Goal: Find specific page/section: Find specific page/section

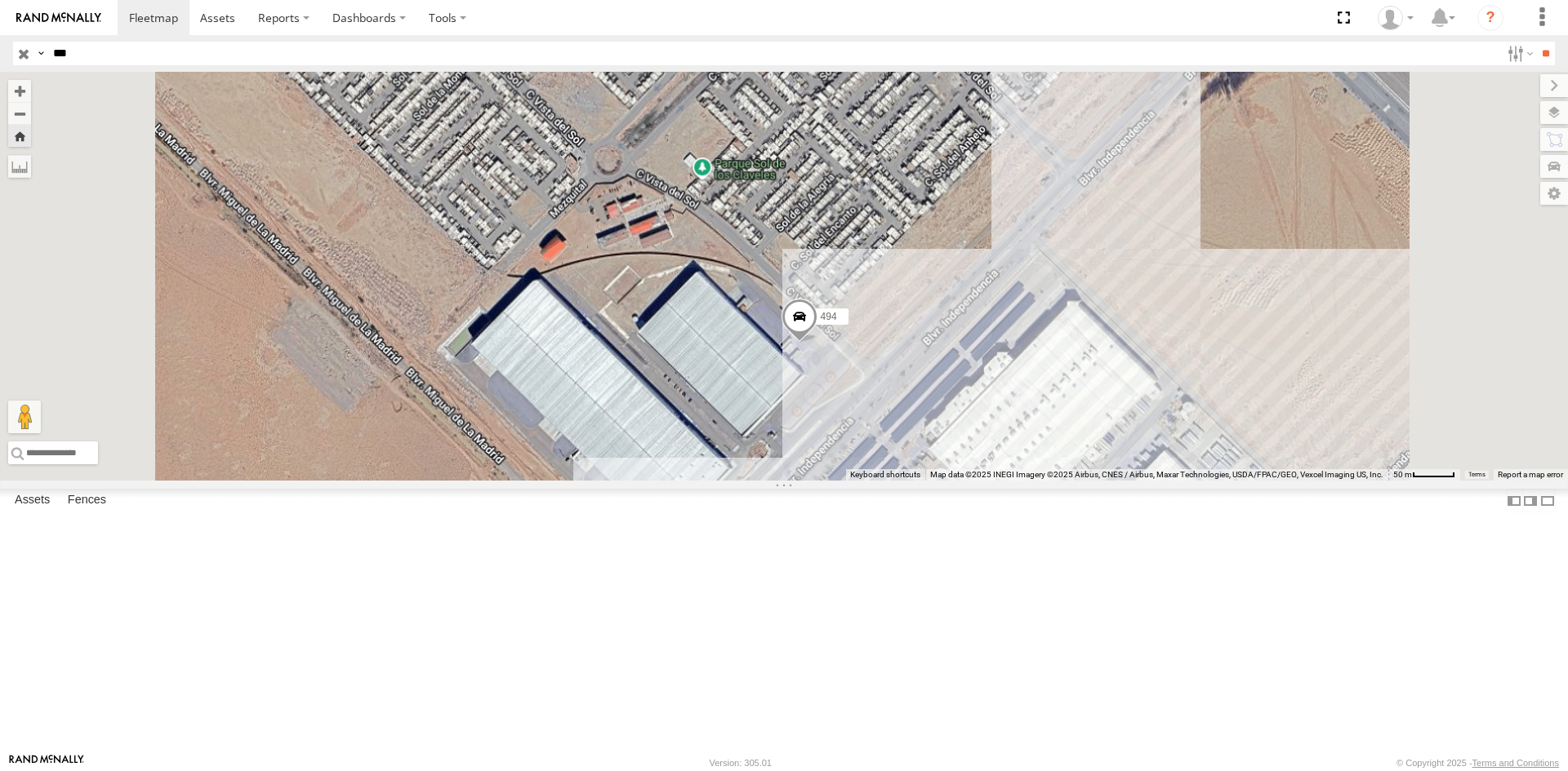
drag, startPoint x: 1002, startPoint y: 622, endPoint x: 838, endPoint y: 479, distance: 217.6
click at [839, 480] on div "494" at bounding box center [784, 277] width 1568 height 409
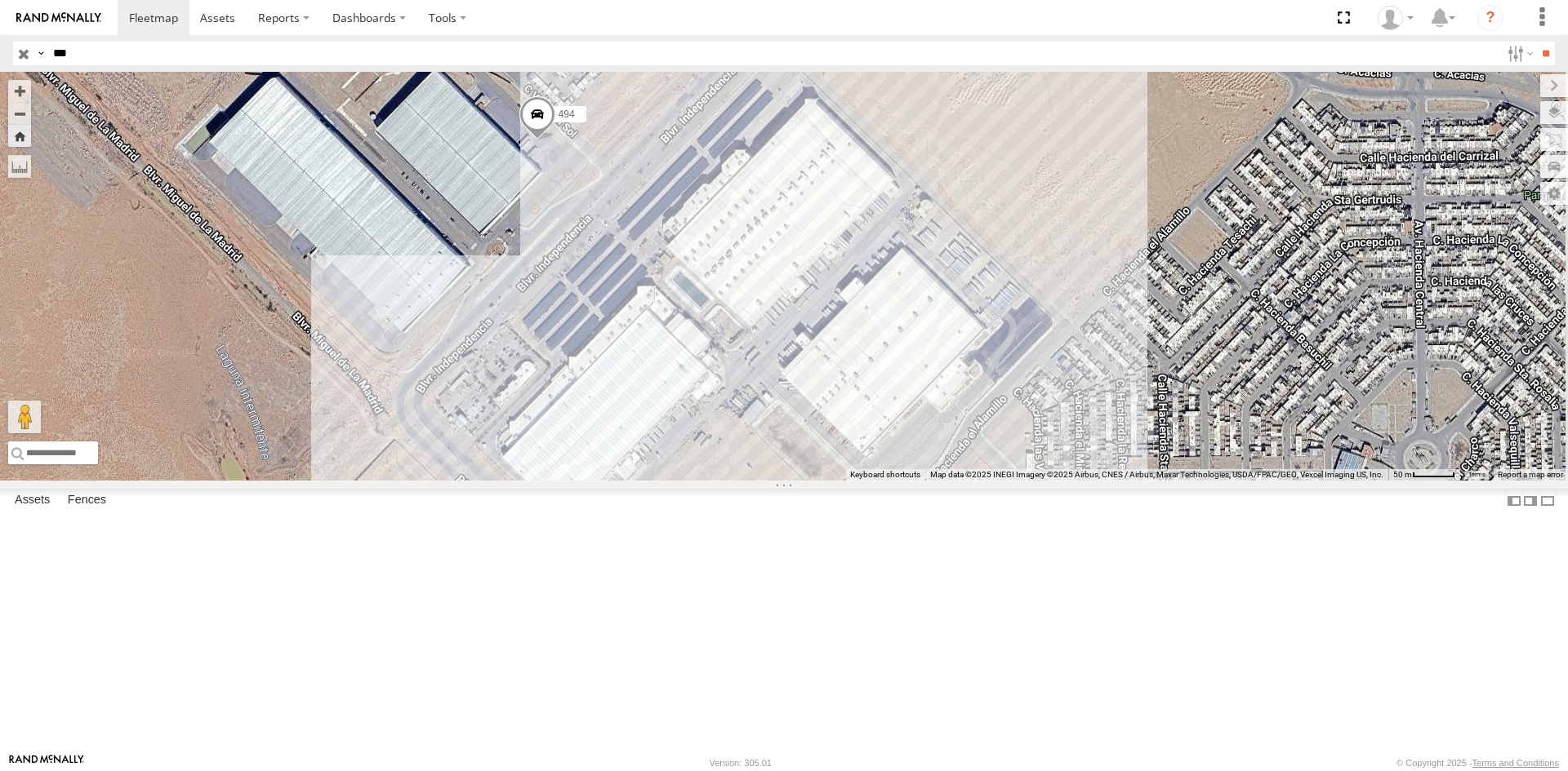
drag, startPoint x: 94, startPoint y: 242, endPoint x: 295, endPoint y: 306, distance: 210.9
click at [0, 0] on div "FLEXTRANSFER" at bounding box center [0, 0] width 0 height 0
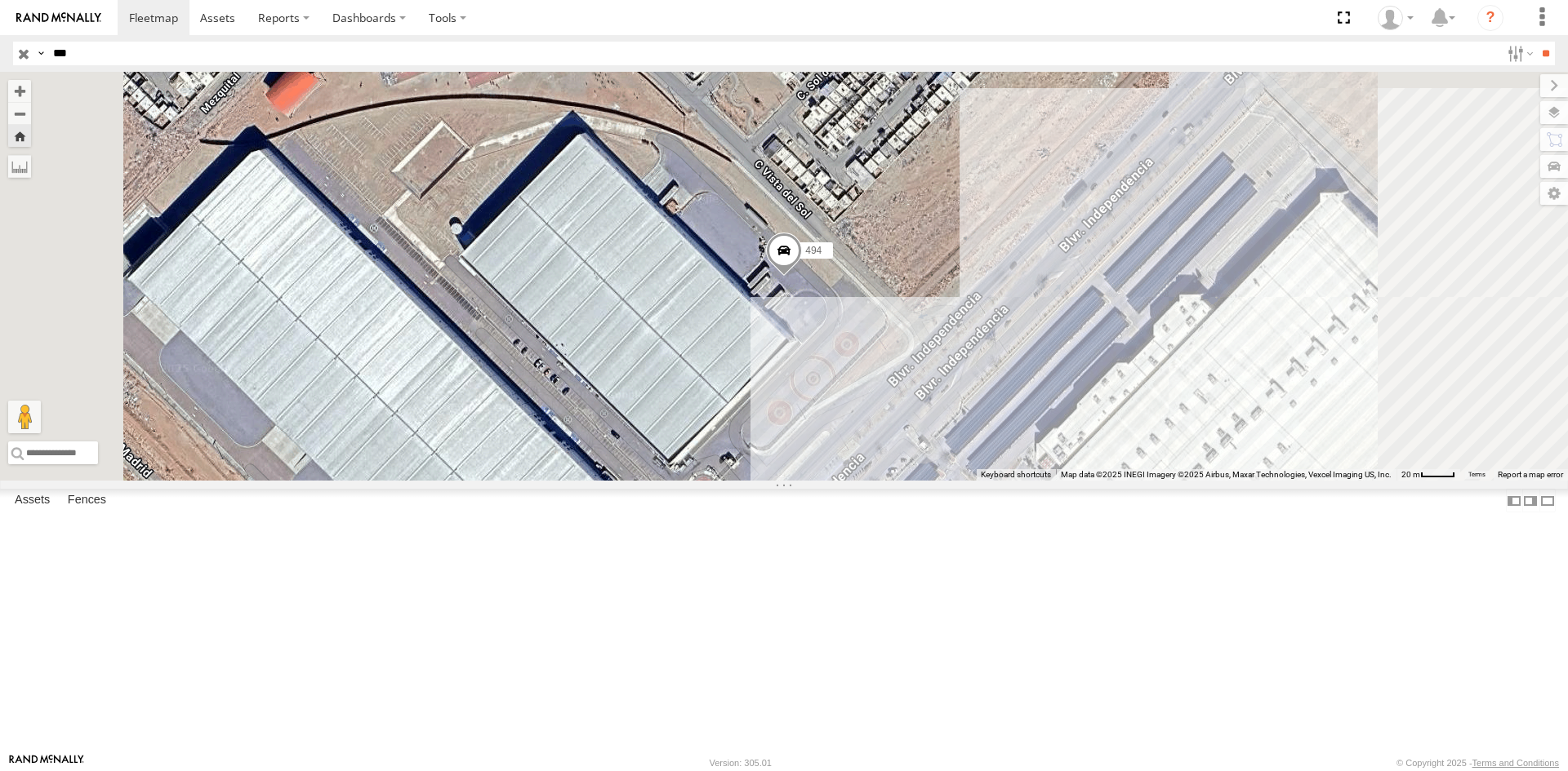
click at [802, 277] on span at bounding box center [784, 255] width 36 height 44
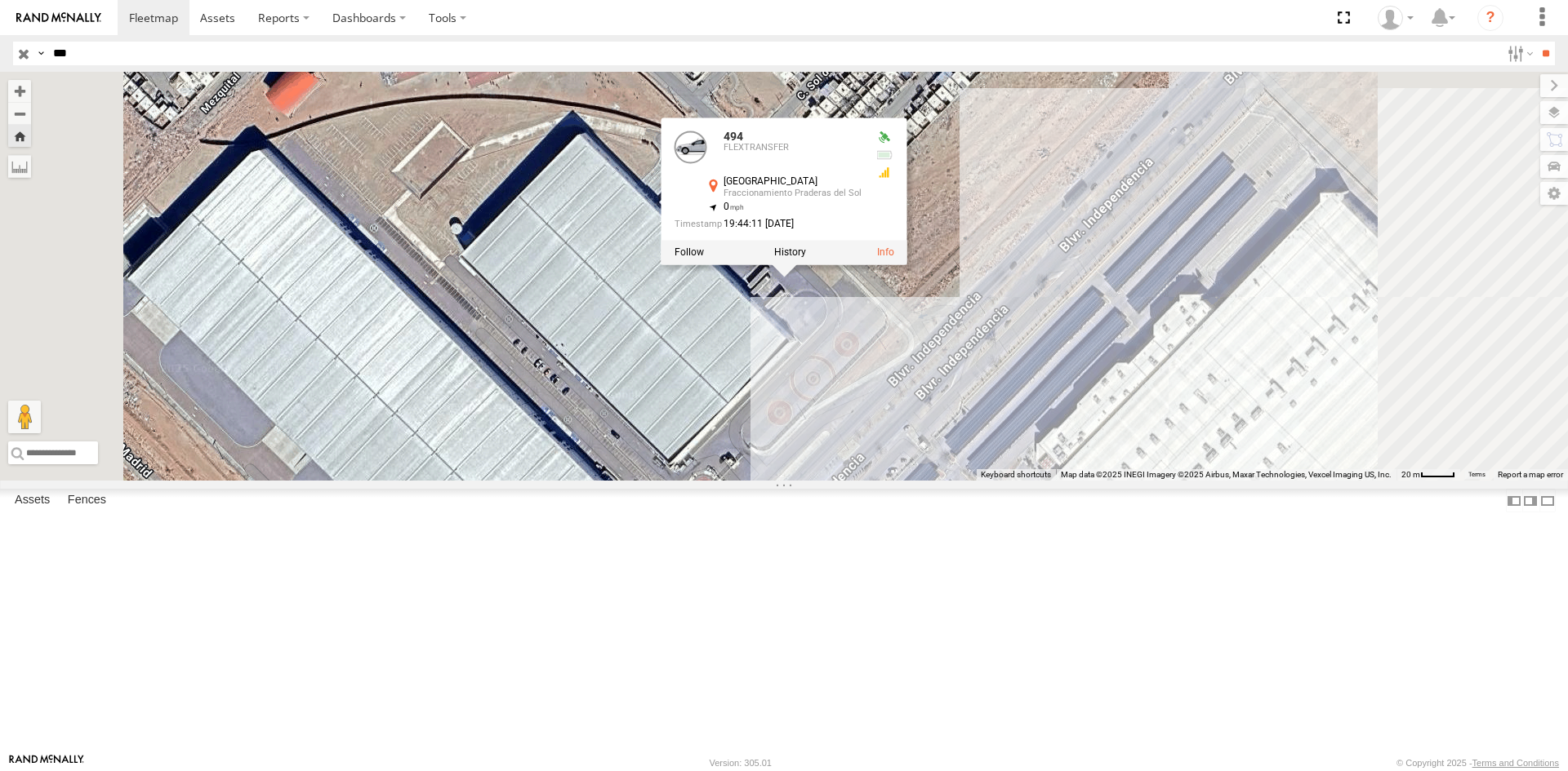
click at [1050, 480] on div "494 494 FLEXTRANSFER Calle Vista del Sol Fraccionamiento Praderas del Sol 31.57…" at bounding box center [784, 277] width 1568 height 409
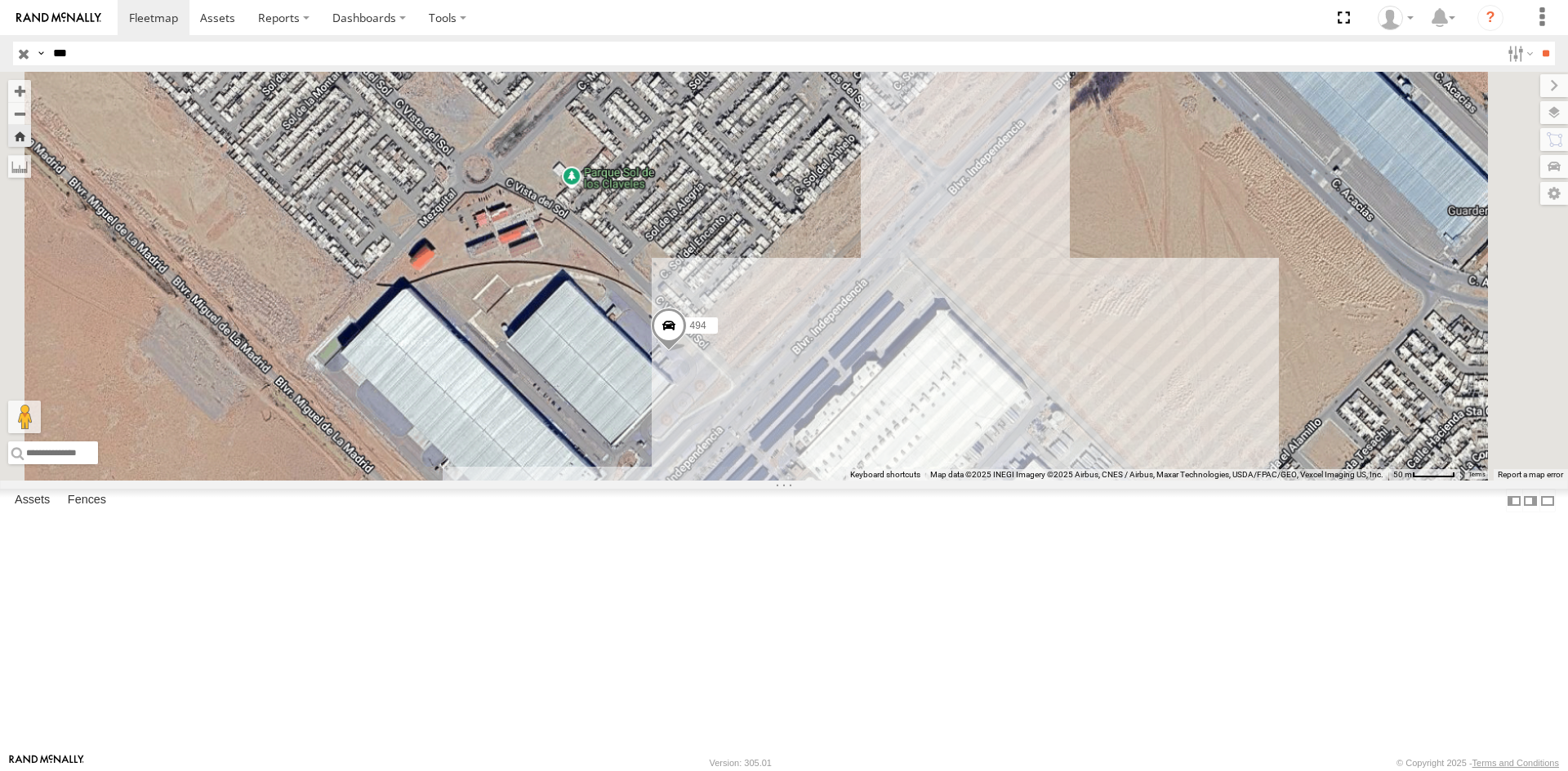
drag, startPoint x: 789, startPoint y: 638, endPoint x: 721, endPoint y: 538, distance: 120.9
click at [727, 480] on div "494" at bounding box center [784, 277] width 1568 height 409
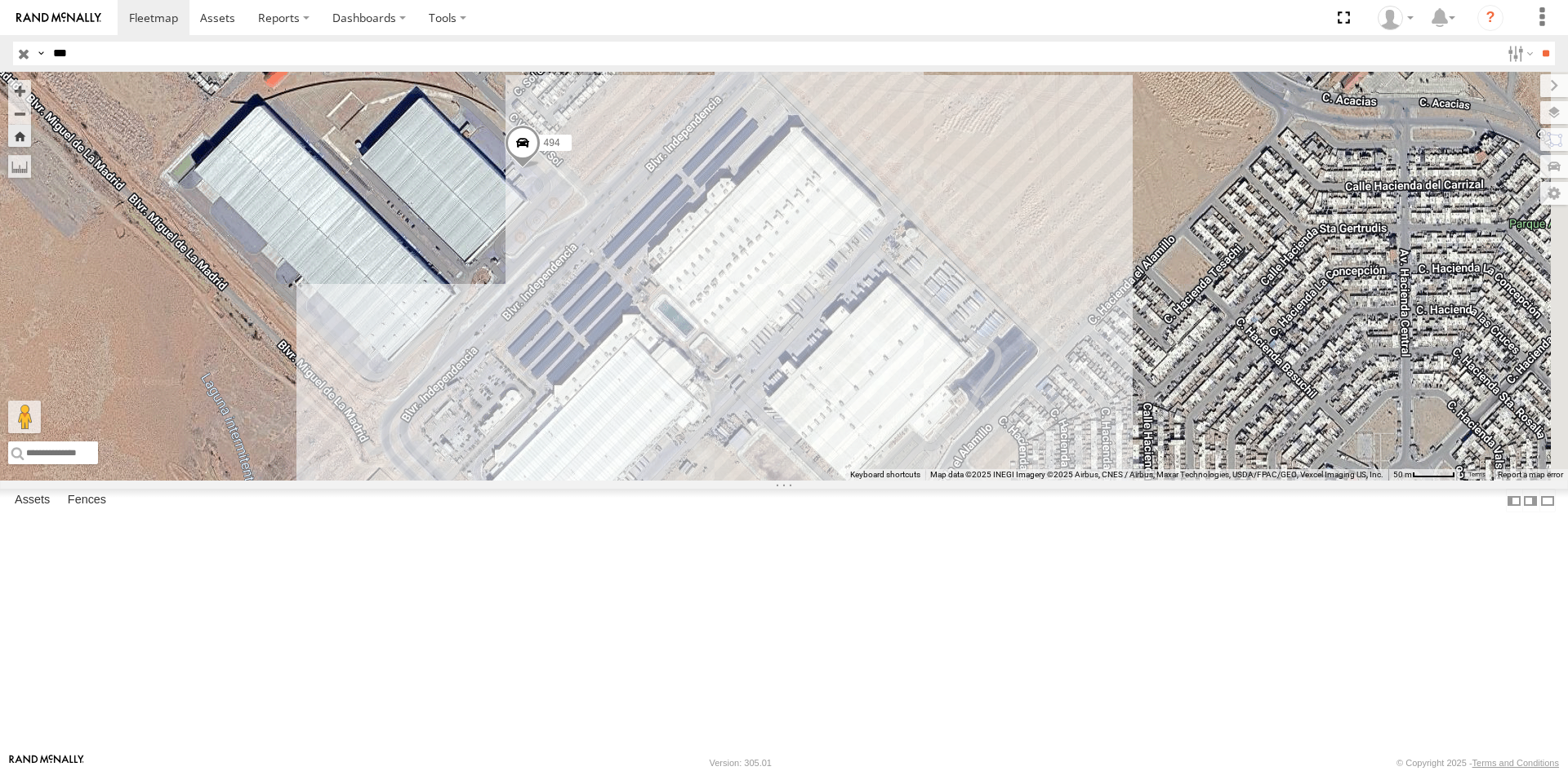
click at [0, 0] on div "AN539494" at bounding box center [0, 0] width 0 height 0
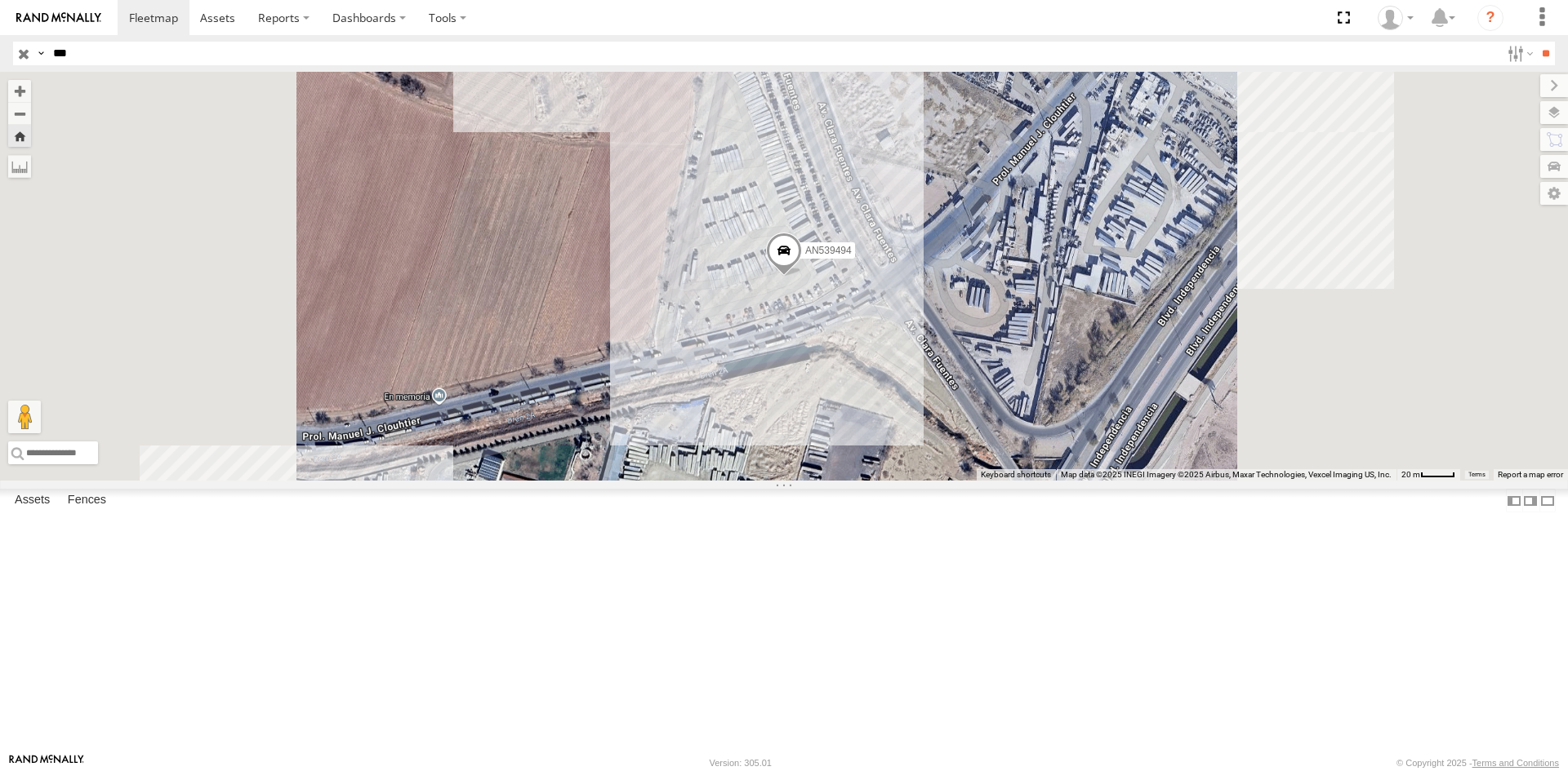
click at [0, 0] on div "V3871 CAJAS" at bounding box center [0, 0] width 0 height 0
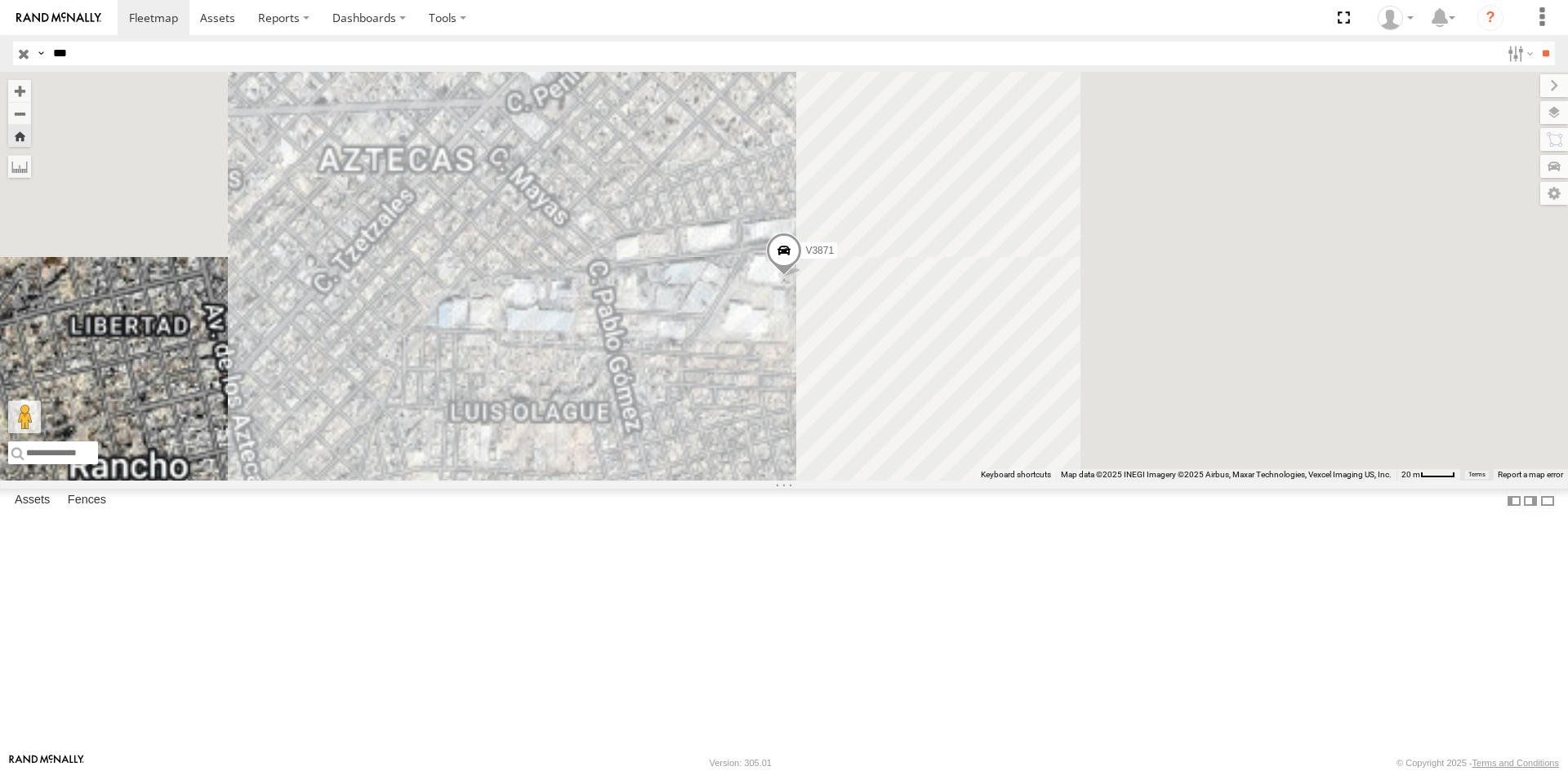
click at [0, 0] on div "FLEXTRANSFER" at bounding box center [0, 0] width 0 height 0
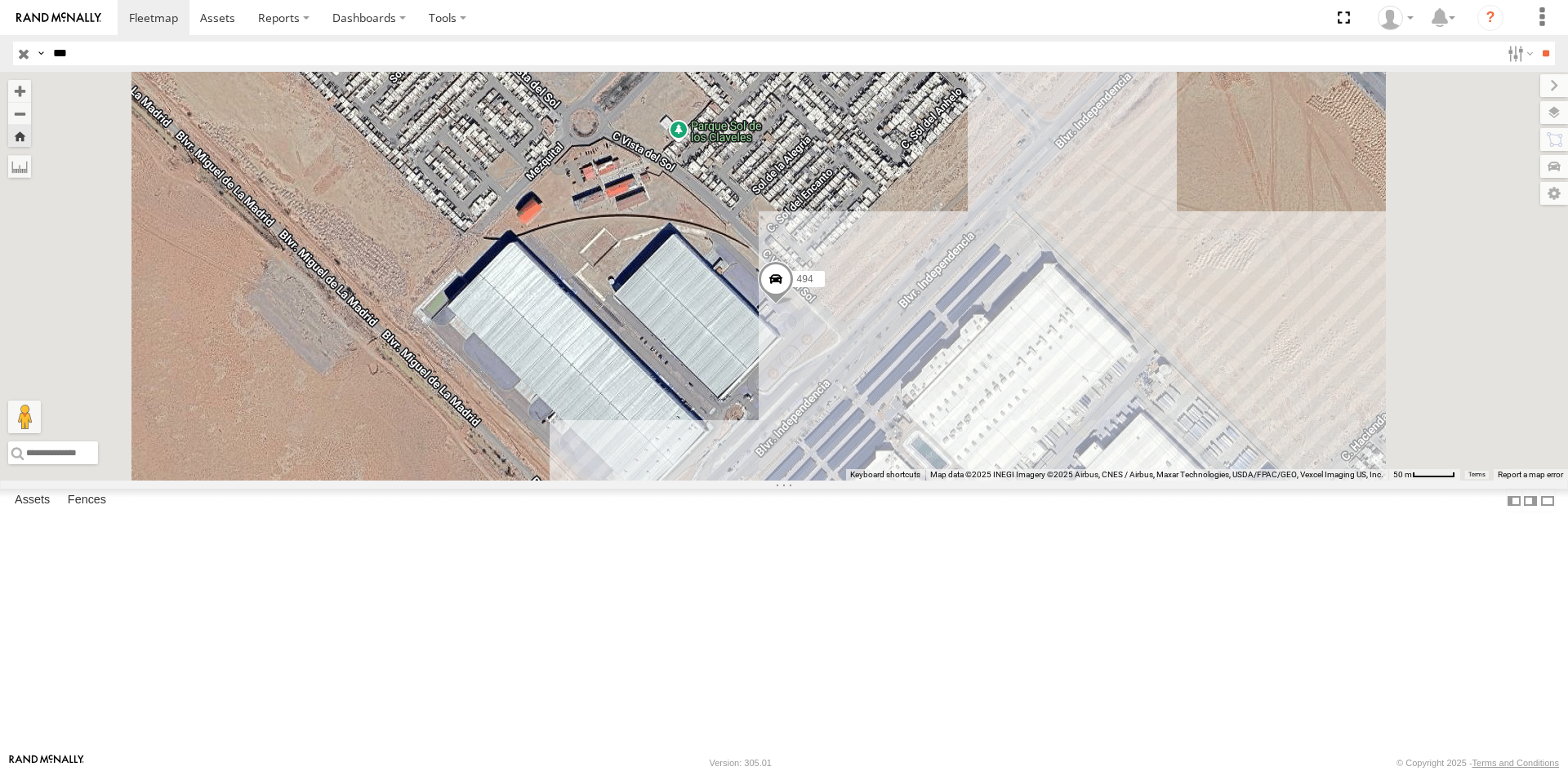
click at [825, 287] on label "494" at bounding box center [805, 280] width 41 height 17
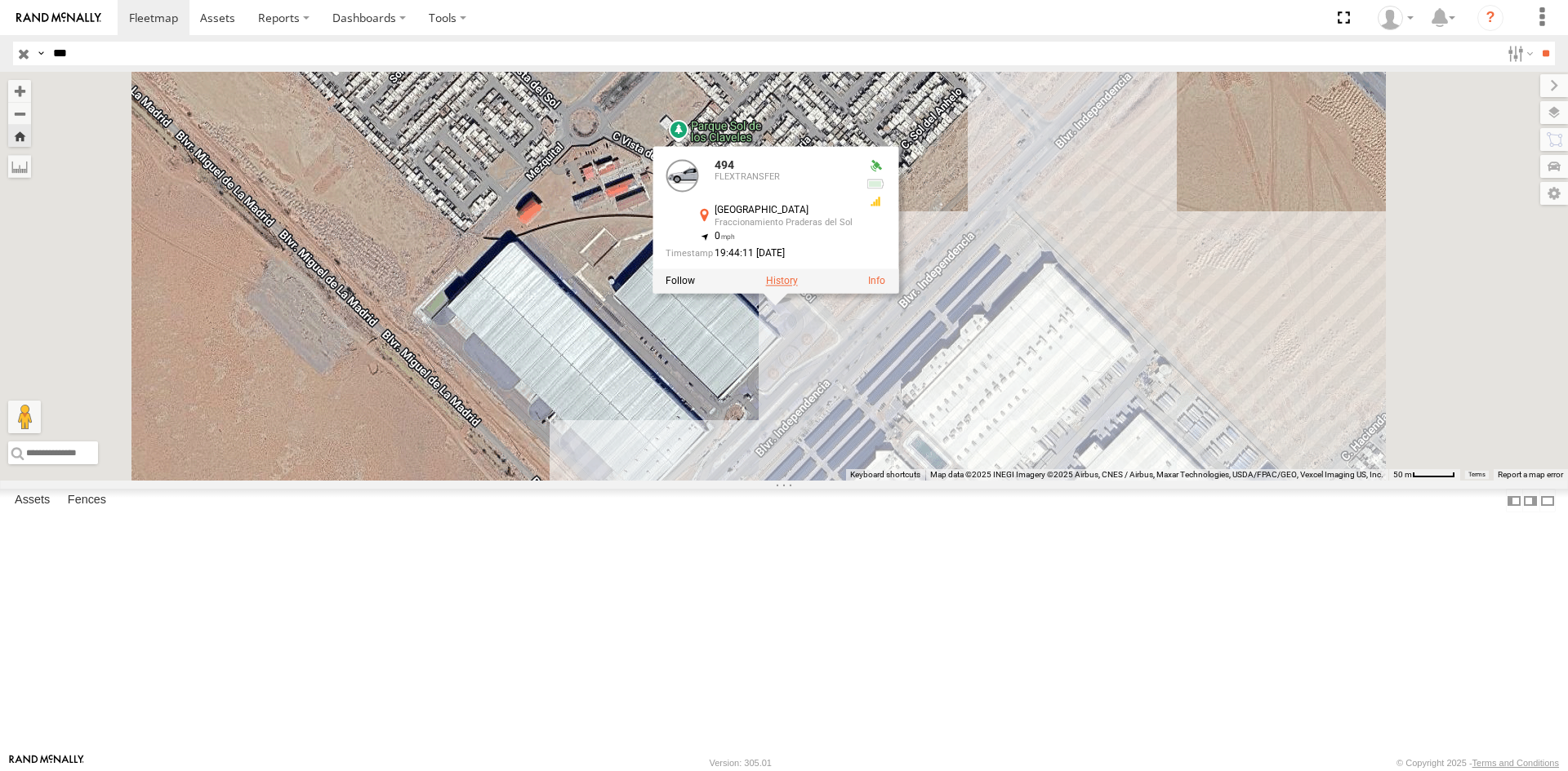
click at [798, 287] on label at bounding box center [782, 280] width 31 height 11
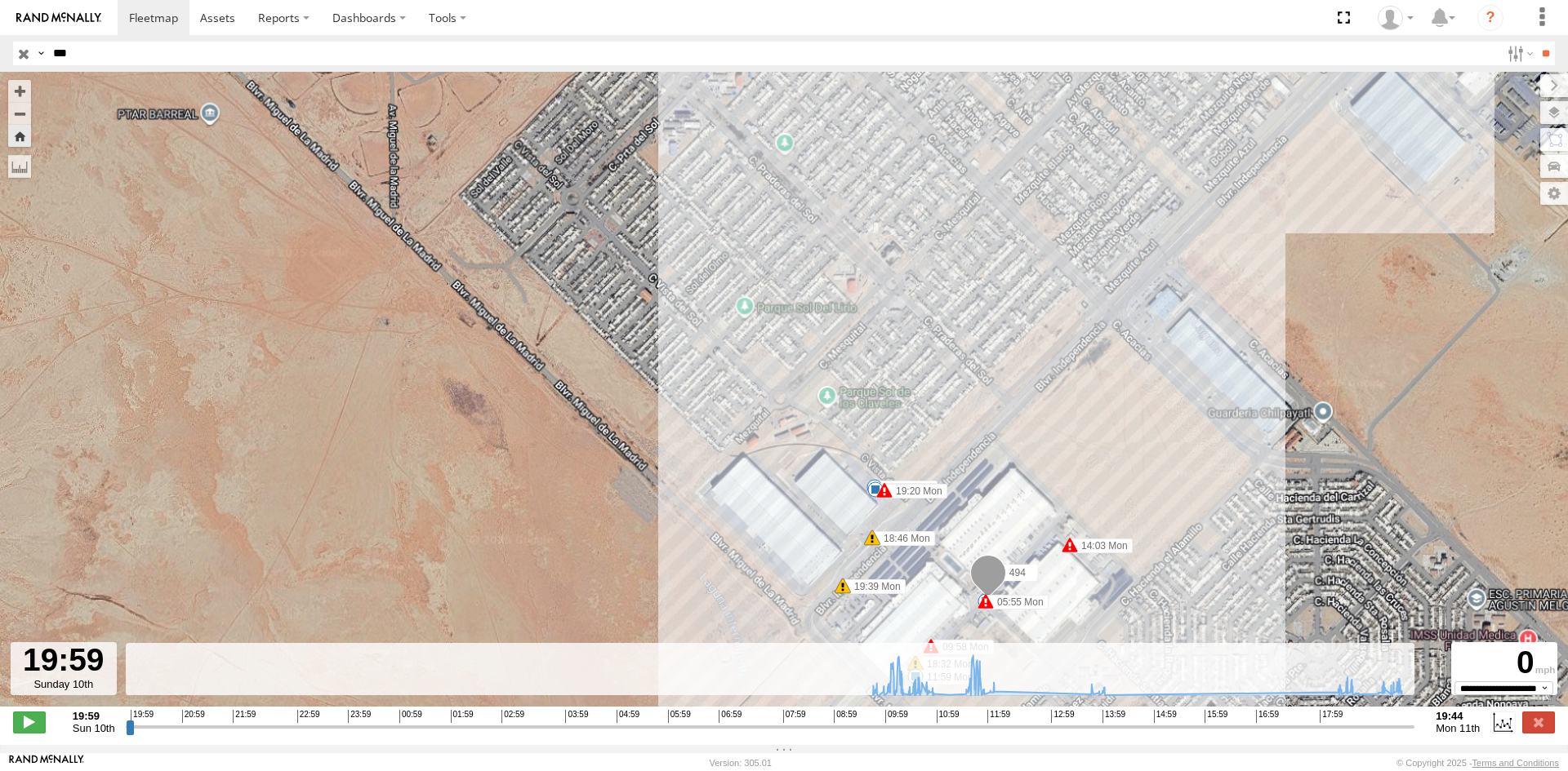
drag, startPoint x: 948, startPoint y: 578, endPoint x: 857, endPoint y: 476, distance: 136.7
click at [862, 480] on div "494 05:55 Mon 09:58 Mon 10:19 Mon 10:21 Mon 10:35 Mon 10:38 Mon 10:41 Mon 10:42…" at bounding box center [784, 398] width 1568 height 653
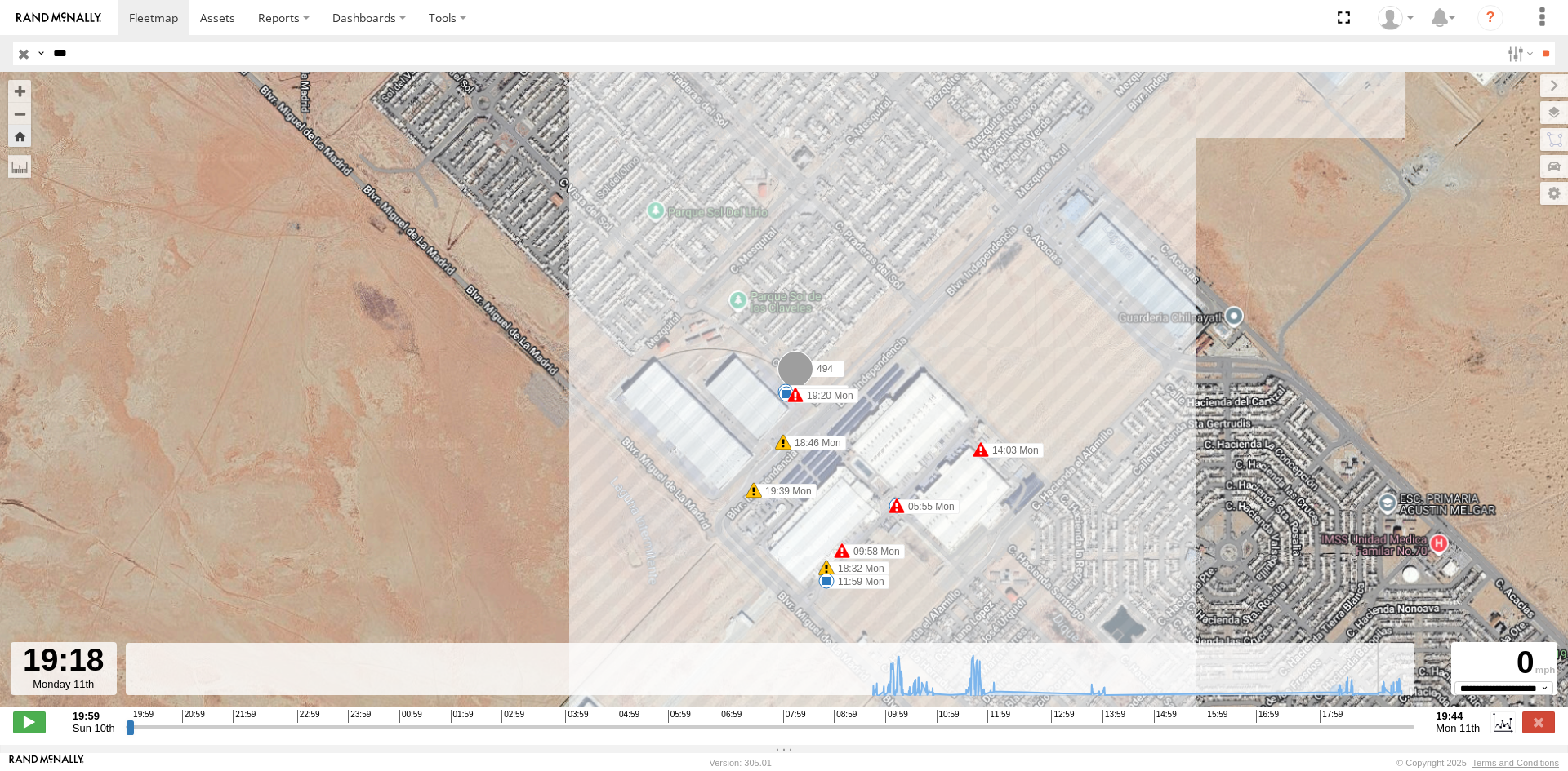
drag, startPoint x: 1309, startPoint y: 733, endPoint x: 1386, endPoint y: 739, distance: 77.2
click at [1386, 735] on input "range" at bounding box center [771, 727] width 1289 height 16
drag, startPoint x: 1333, startPoint y: 731, endPoint x: 1395, endPoint y: 735, distance: 62.1
click at [1395, 735] on input "range" at bounding box center [771, 727] width 1289 height 16
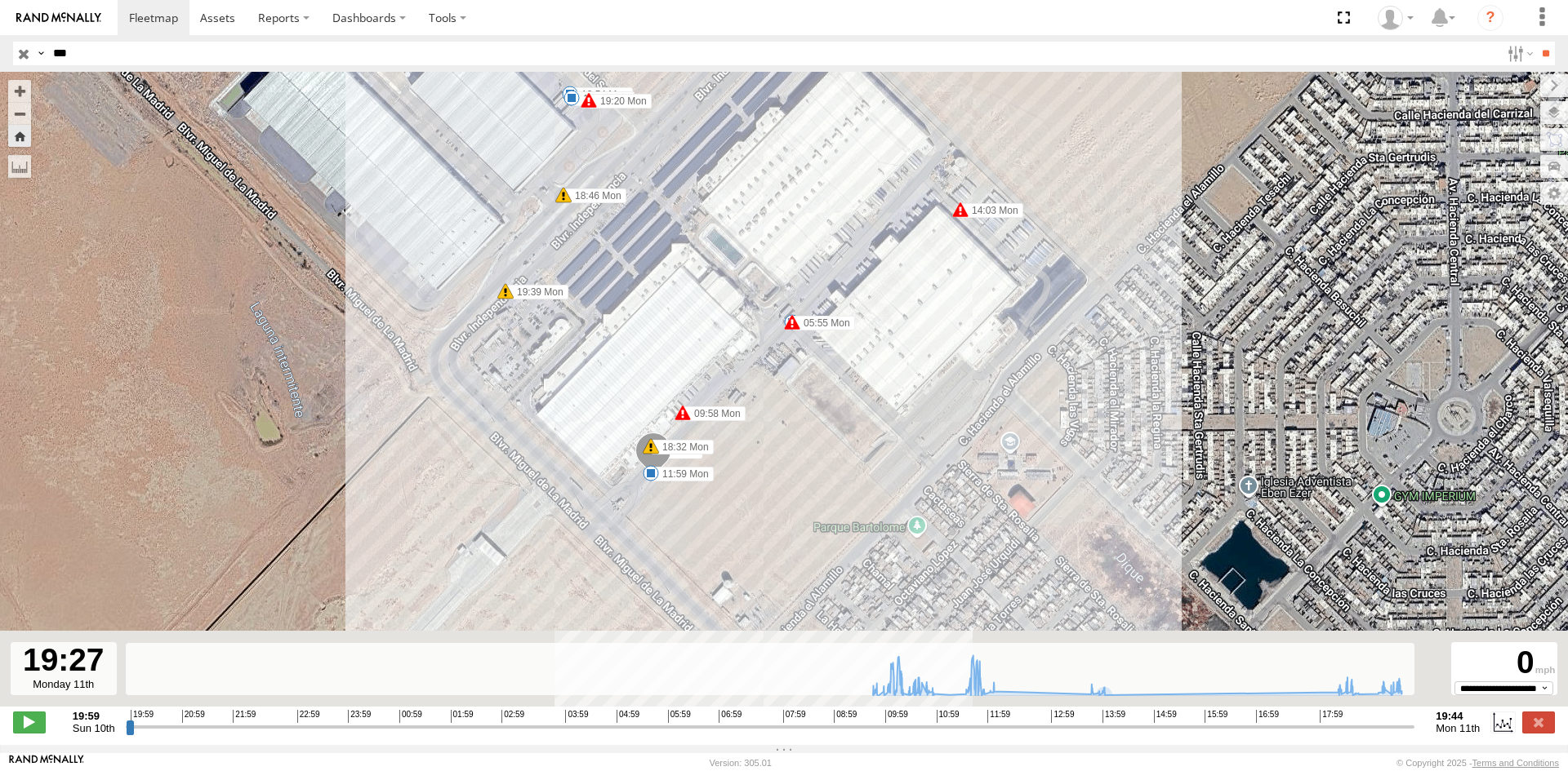
drag, startPoint x: 981, startPoint y: 582, endPoint x: 994, endPoint y: 462, distance: 120.7
click at [993, 462] on div "494 05:55 Mon 09:58 Mon 10:19 Mon 10:21 Mon 10:35 Mon 10:38 Mon 10:41 Mon 10:42…" at bounding box center [784, 398] width 1568 height 653
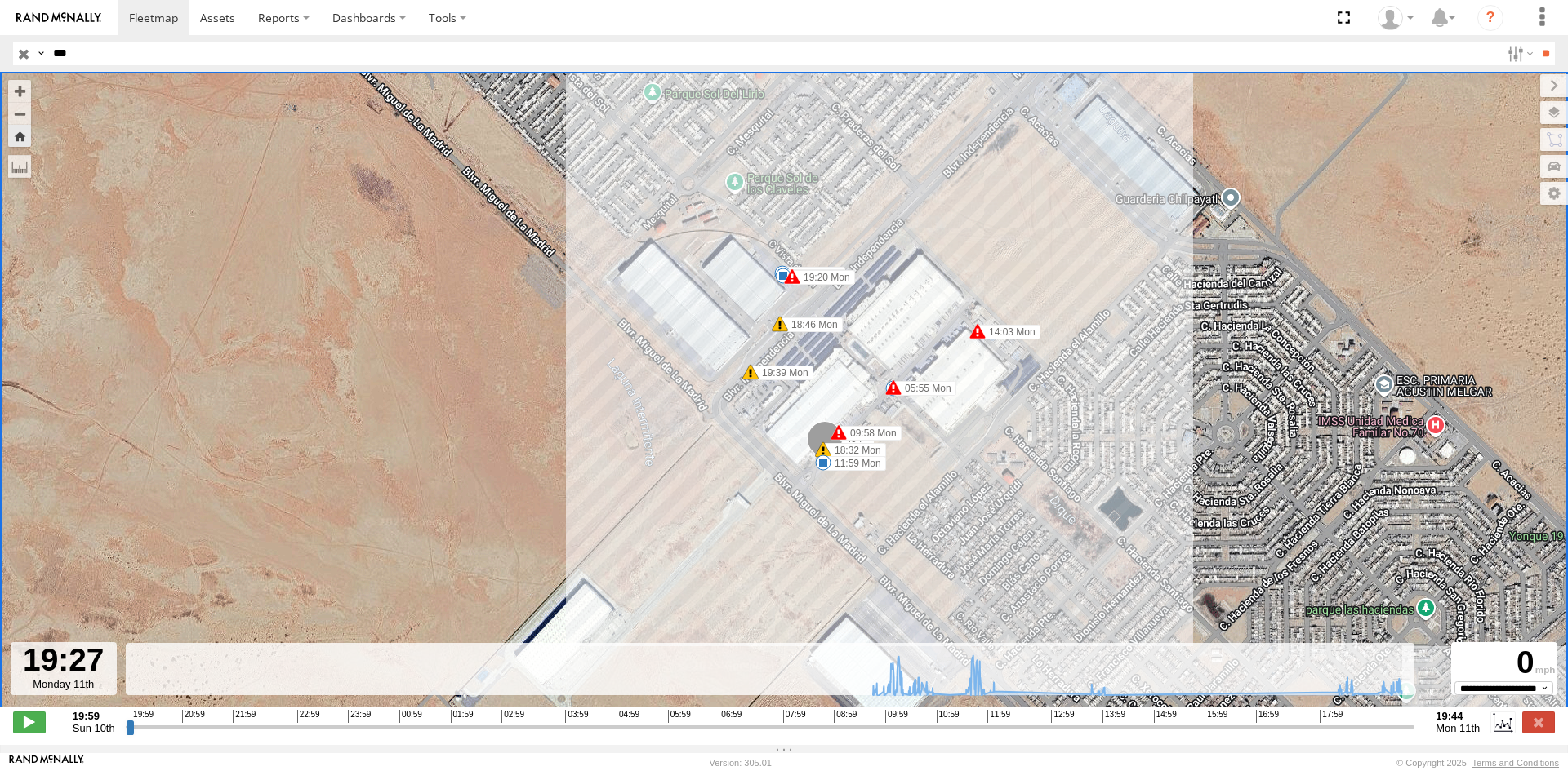
click at [825, 437] on span at bounding box center [824, 442] width 36 height 44
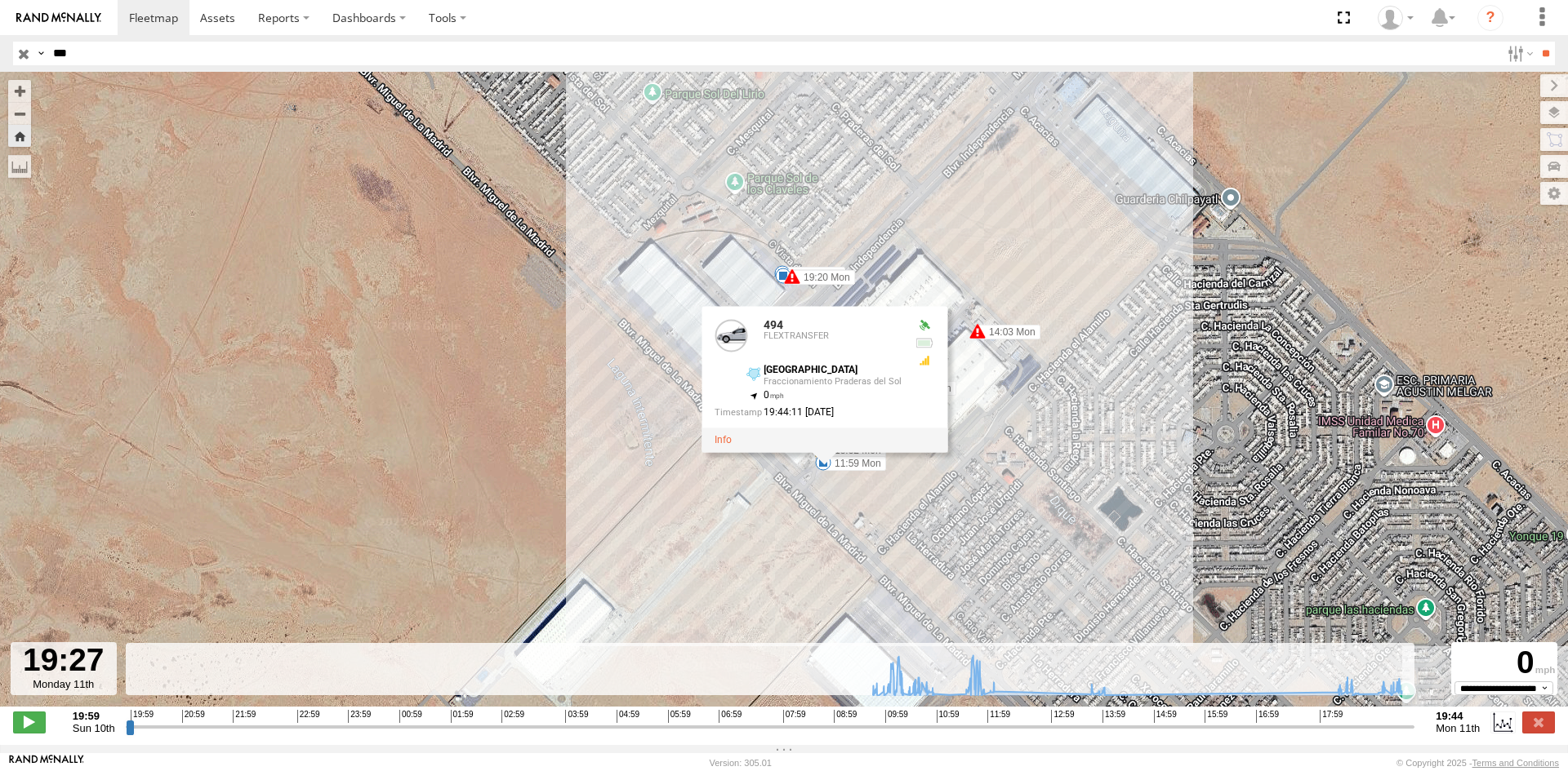
click at [825, 437] on div at bounding box center [823, 440] width 245 height 24
click at [973, 480] on div "494 05:55 Mon 09:58 Mon 10:19 Mon 10:21 Mon 10:35 Mon 10:38 Mon 10:41 Mon 10:42…" at bounding box center [784, 398] width 1568 height 653
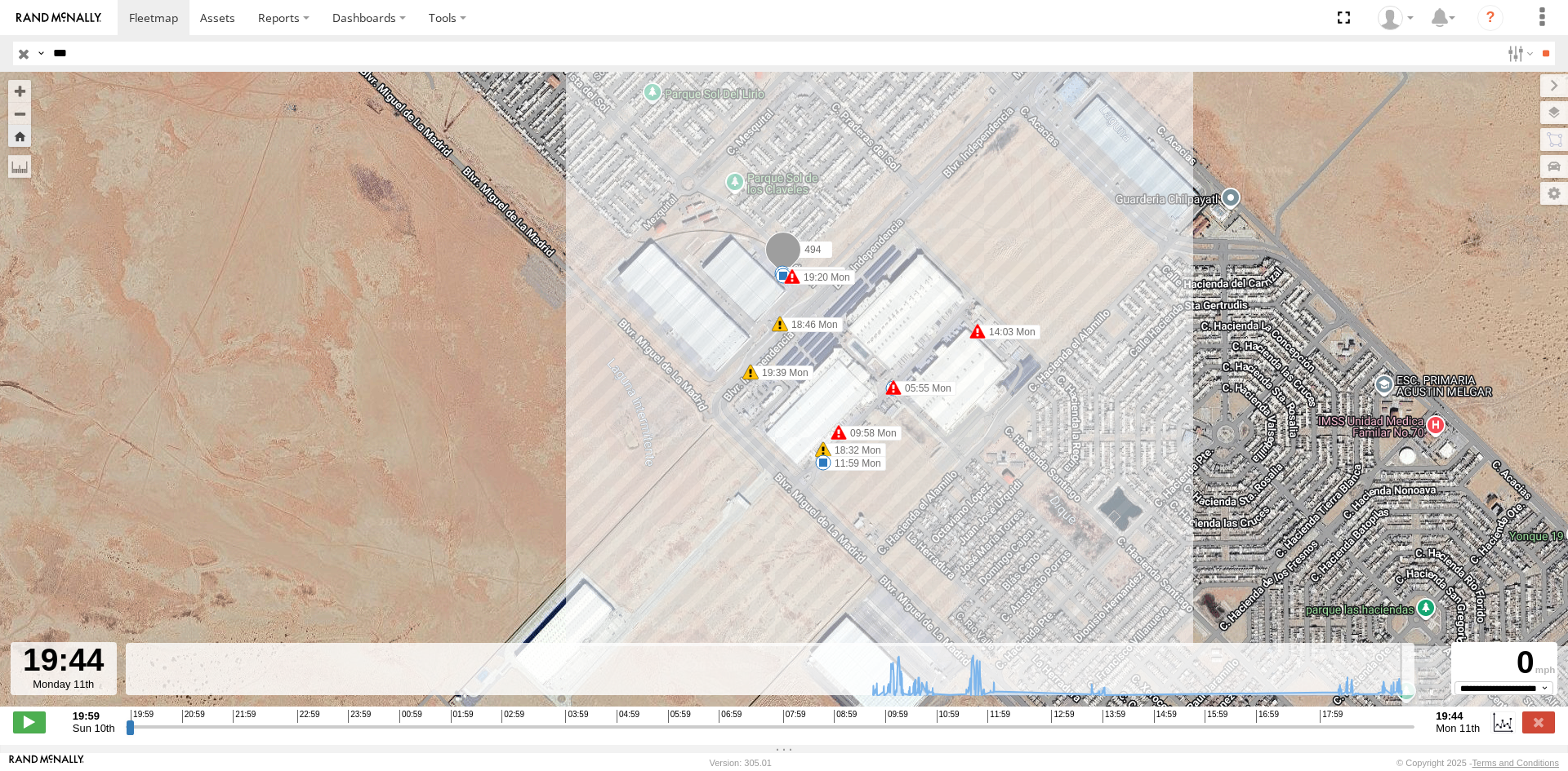
drag, startPoint x: 1337, startPoint y: 736, endPoint x: 1499, endPoint y: 699, distance: 166.2
click at [1415, 719] on input "range" at bounding box center [771, 727] width 1289 height 16
click at [135, 44] on input "***" at bounding box center [773, 54] width 1454 height 24
click at [1537, 42] on input "**" at bounding box center [1546, 54] width 19 height 24
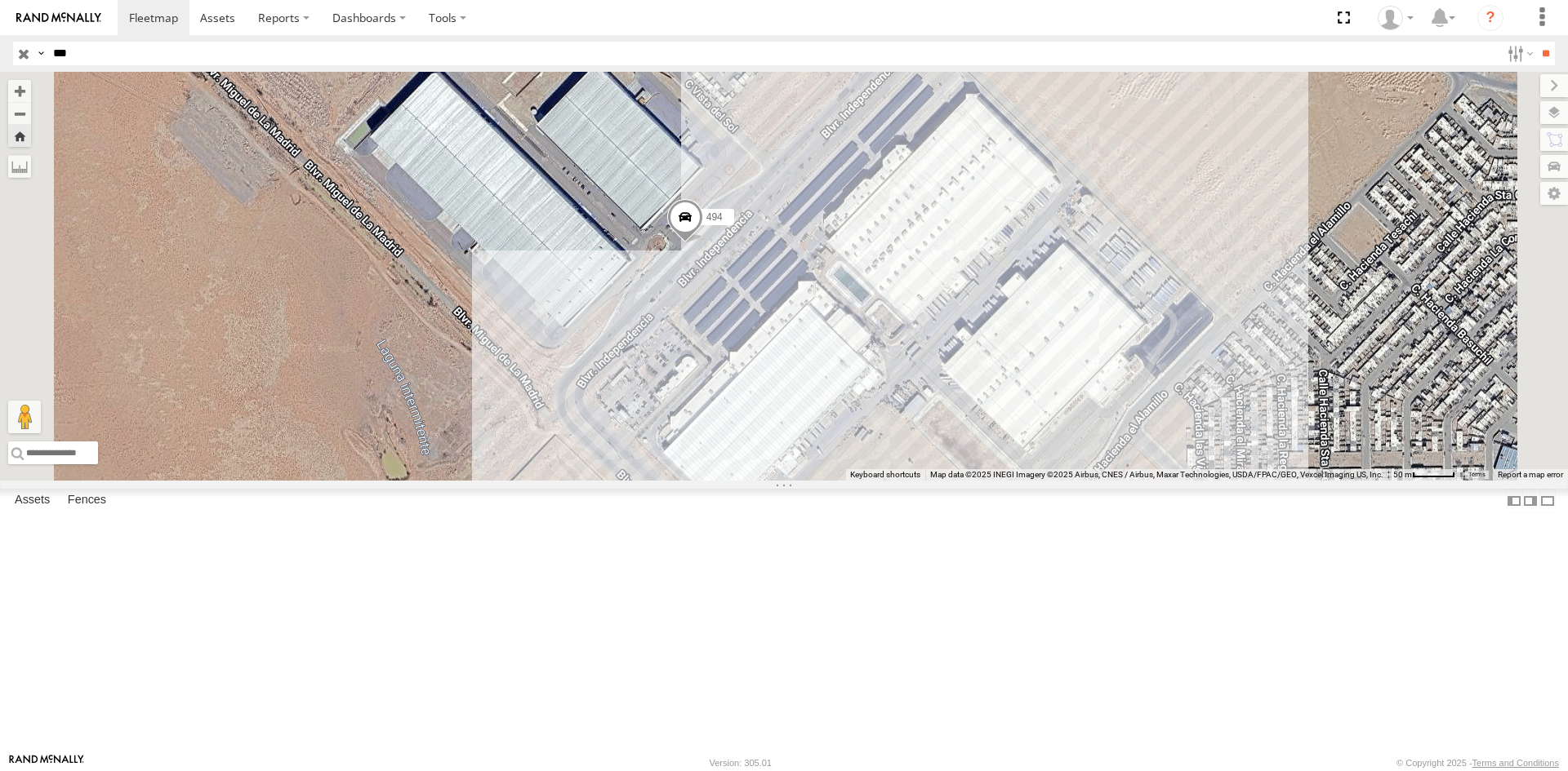
drag, startPoint x: 802, startPoint y: 526, endPoint x: 750, endPoint y: 452, distance: 90.4
click at [750, 452] on div "494" at bounding box center [784, 277] width 1568 height 409
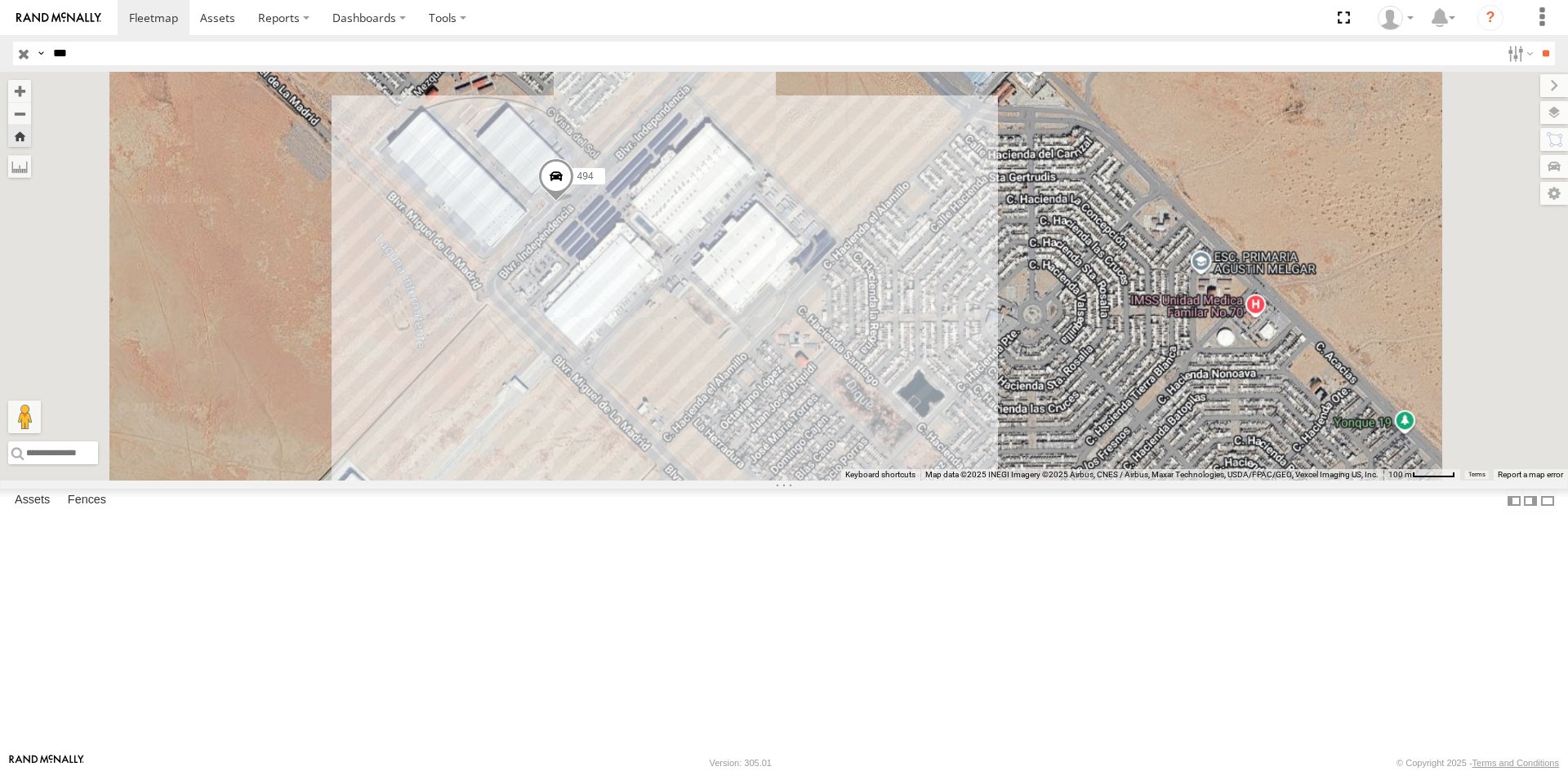
drag, startPoint x: 823, startPoint y: 638, endPoint x: 765, endPoint y: 573, distance: 87.1
click at [765, 480] on div "494" at bounding box center [784, 277] width 1568 height 409
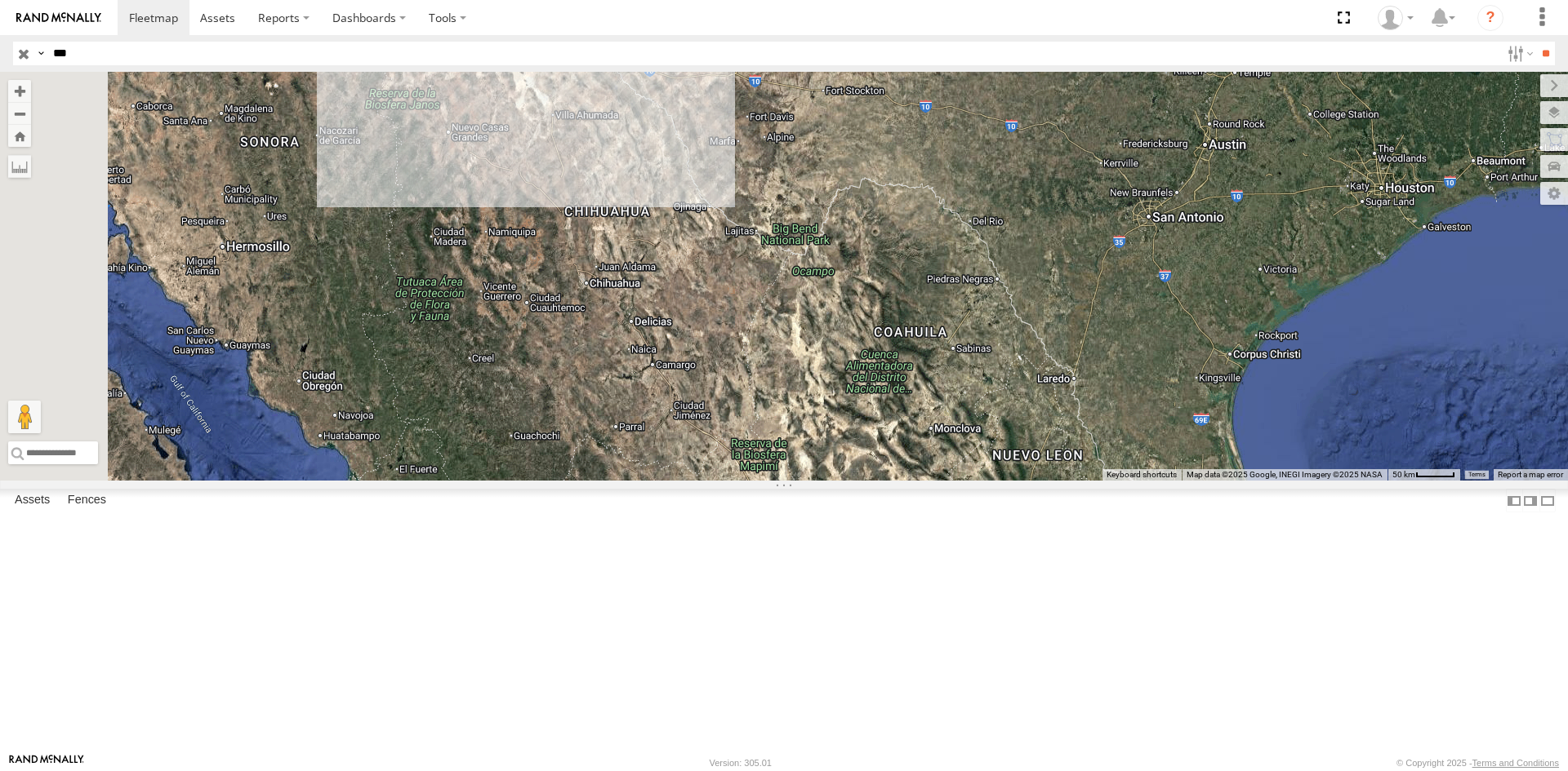
click at [0, 0] on div "494" at bounding box center [0, 0] width 0 height 0
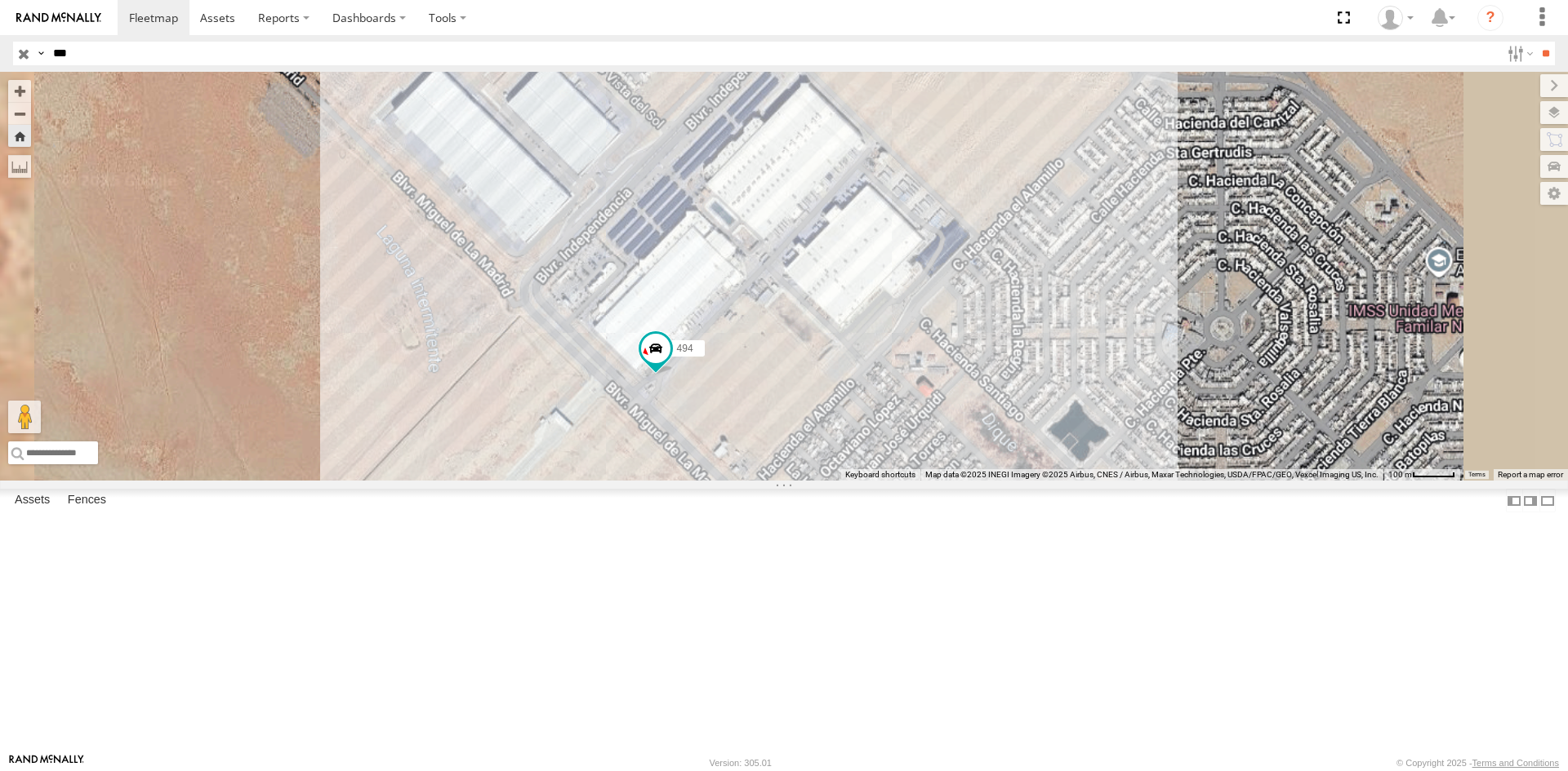
drag, startPoint x: 1053, startPoint y: 548, endPoint x: 1009, endPoint y: 577, distance: 52.7
click at [1009, 480] on div "494" at bounding box center [784, 277] width 1568 height 409
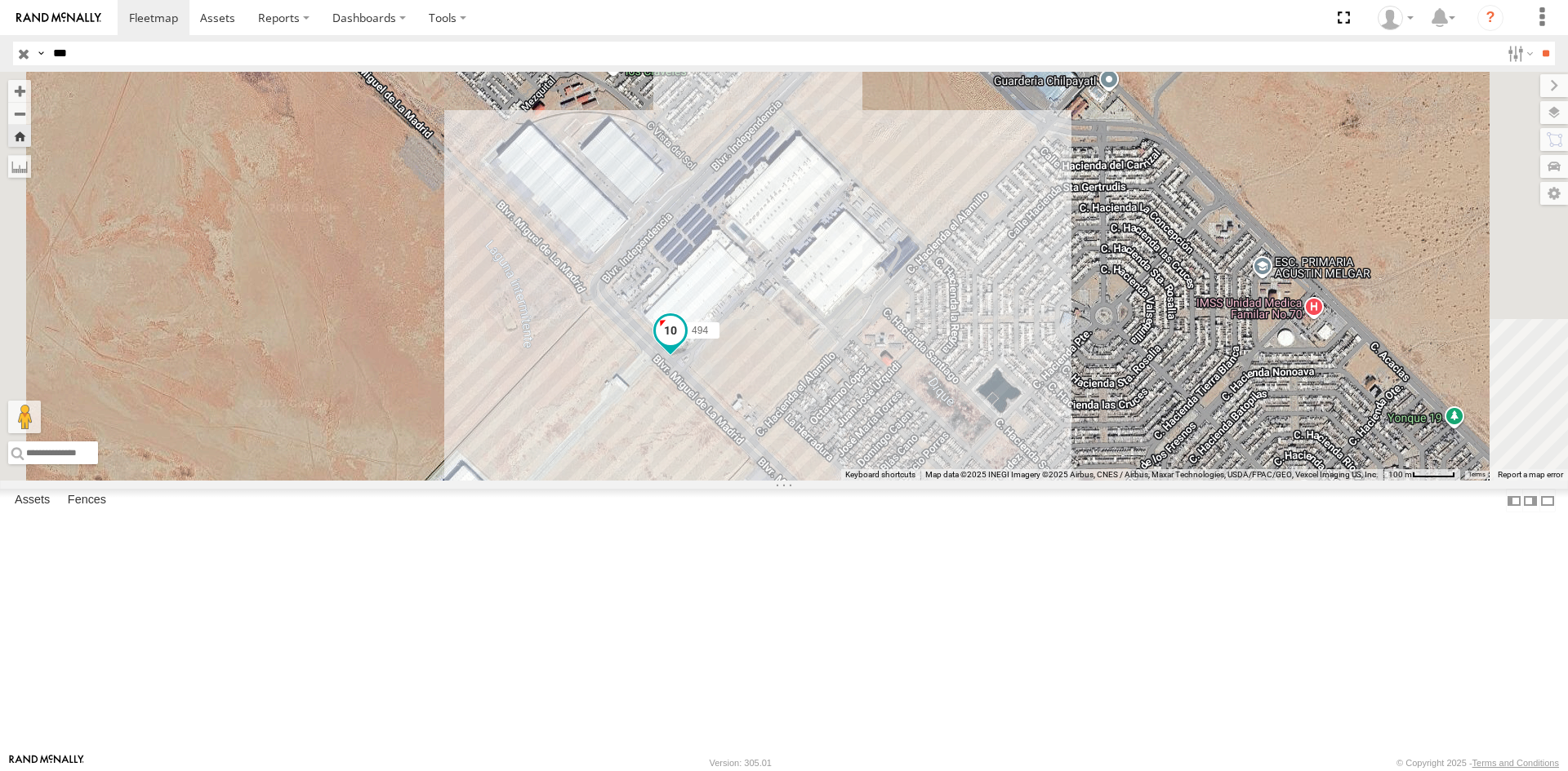
click at [709, 335] on span "494" at bounding box center [700, 330] width 17 height 11
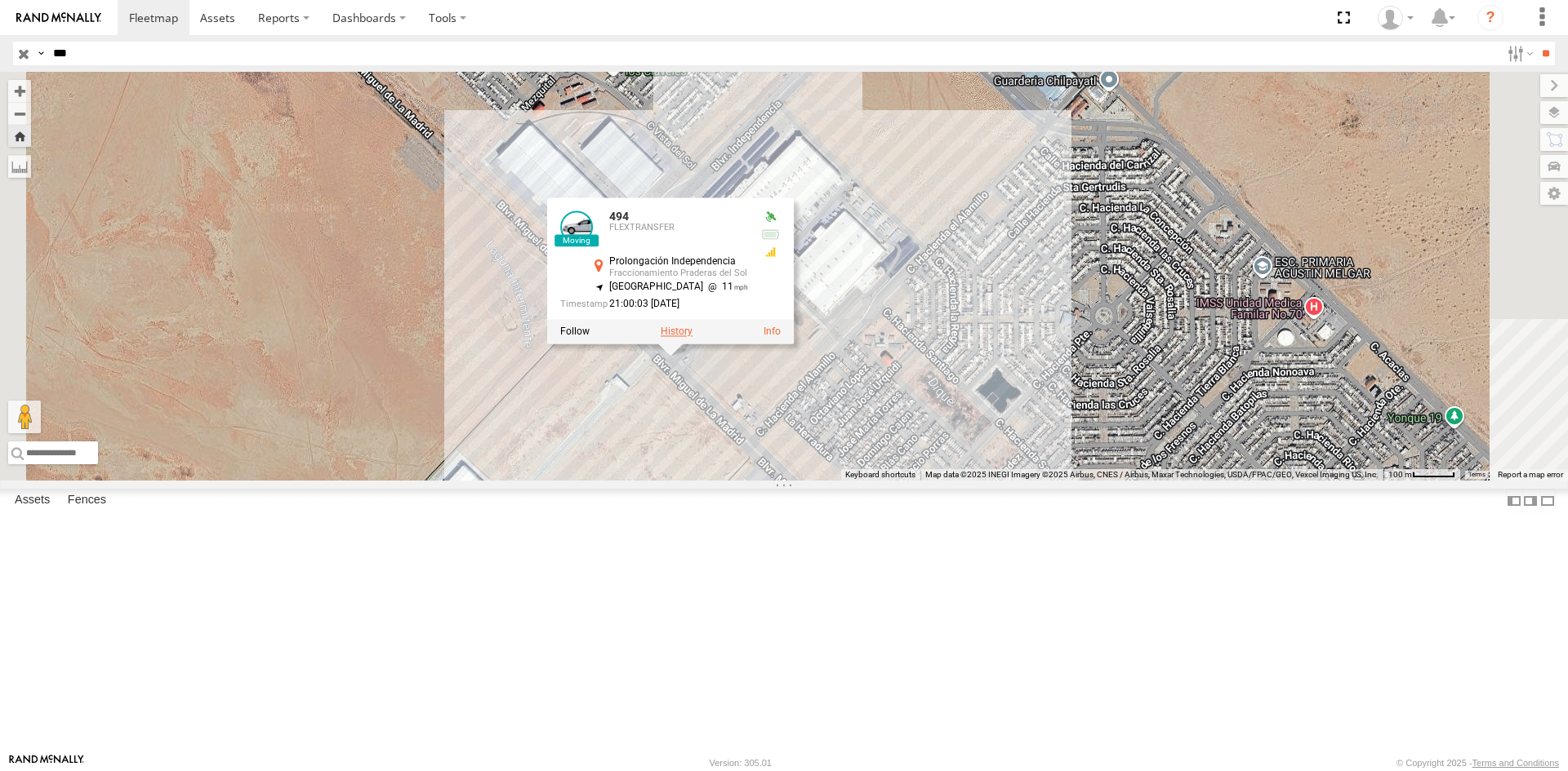
click at [693, 337] on label at bounding box center [676, 331] width 31 height 11
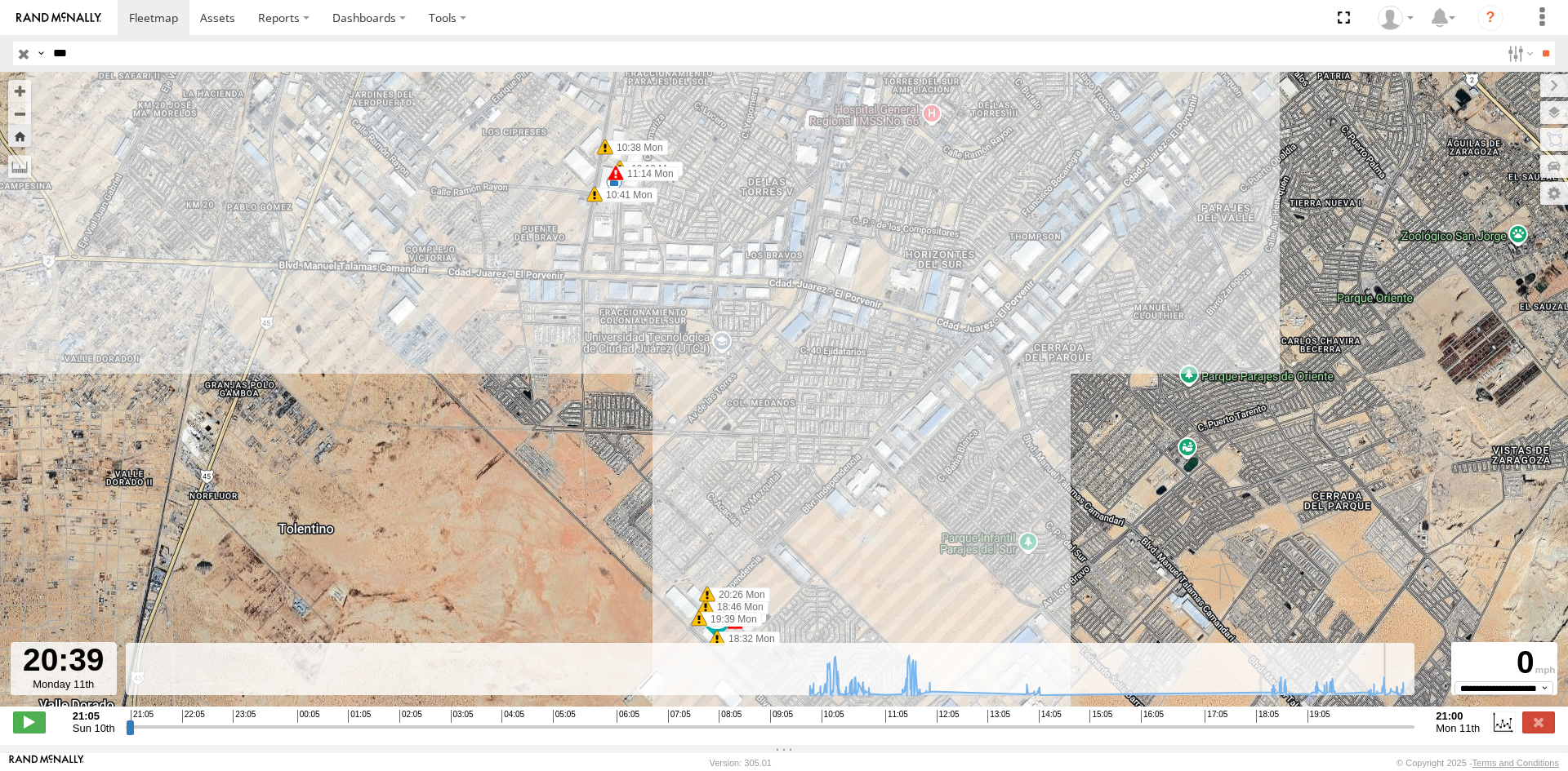
drag, startPoint x: 1292, startPoint y: 735, endPoint x: 1392, endPoint y: 716, distance: 101.8
click at [1392, 719] on input "range" at bounding box center [771, 727] width 1289 height 16
drag, startPoint x: 1324, startPoint y: 736, endPoint x: 1398, endPoint y: 725, distance: 74.8
click at [1398, 725] on input "range" at bounding box center [771, 727] width 1289 height 16
click at [175, 46] on input "***" at bounding box center [773, 54] width 1454 height 24
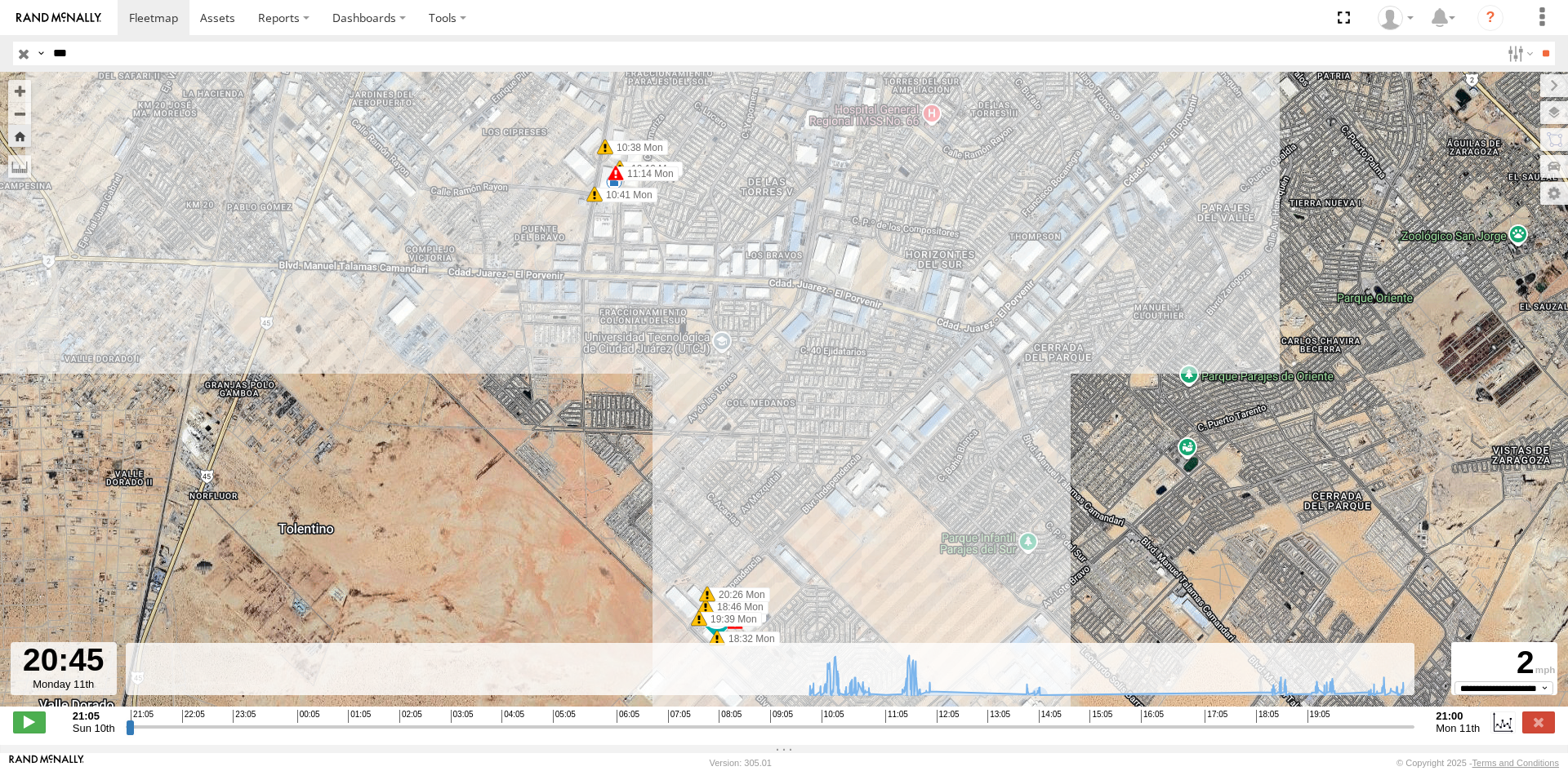
click at [1537, 42] on input "**" at bounding box center [1546, 54] width 19 height 24
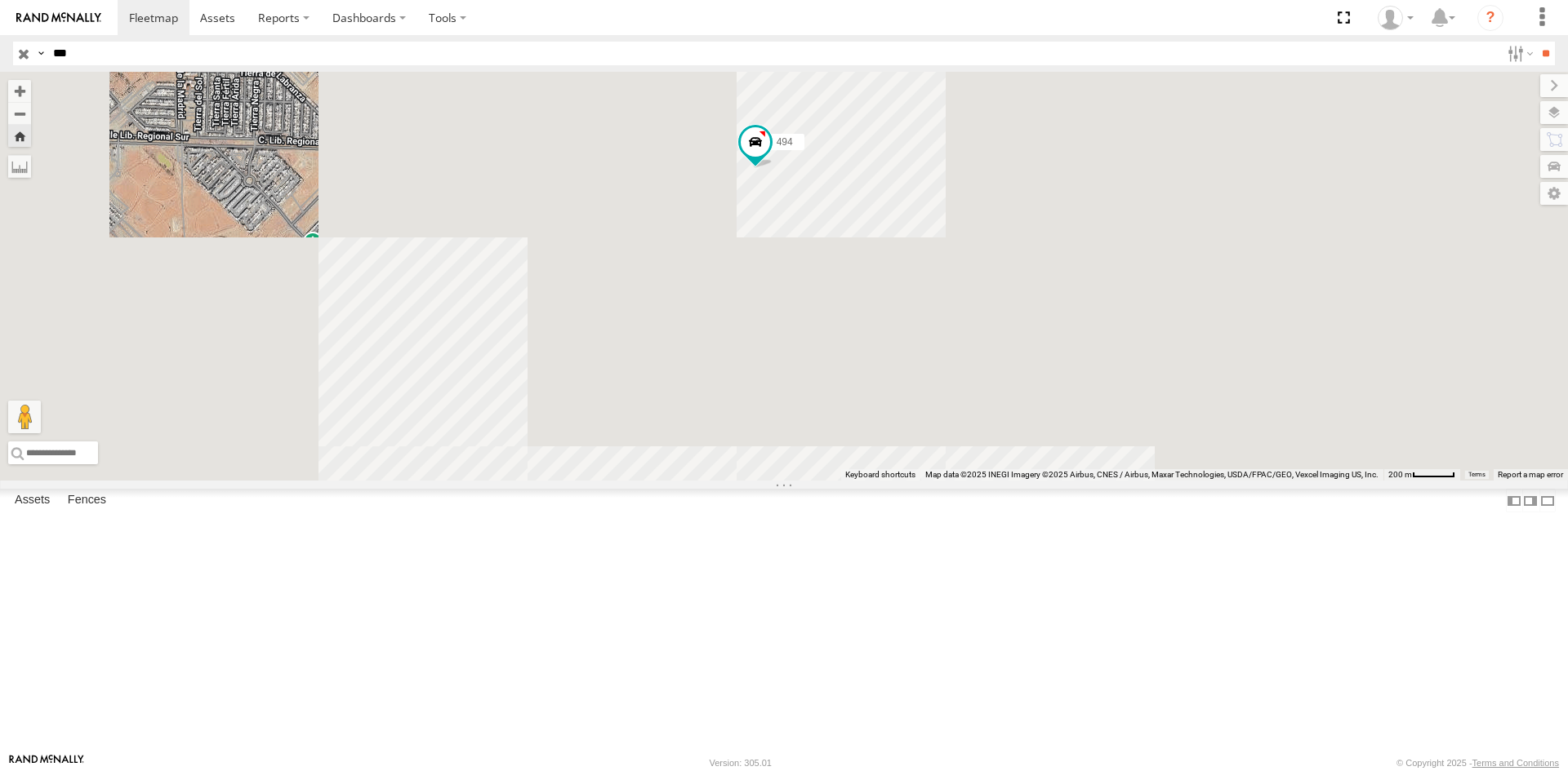
drag, startPoint x: 1171, startPoint y: 319, endPoint x: 846, endPoint y: 591, distance: 423.8
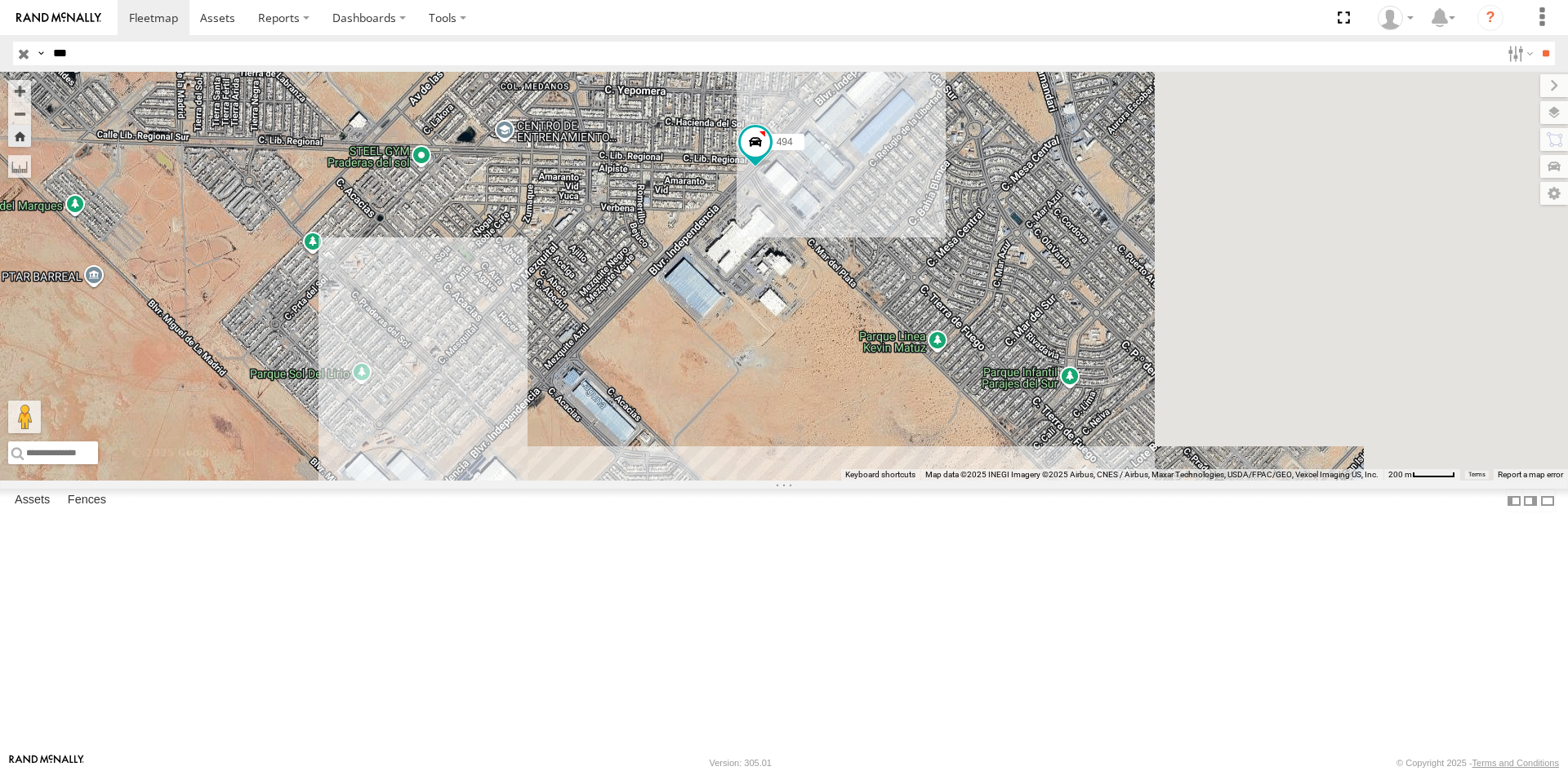
click at [847, 480] on div "494 2" at bounding box center [784, 277] width 1568 height 409
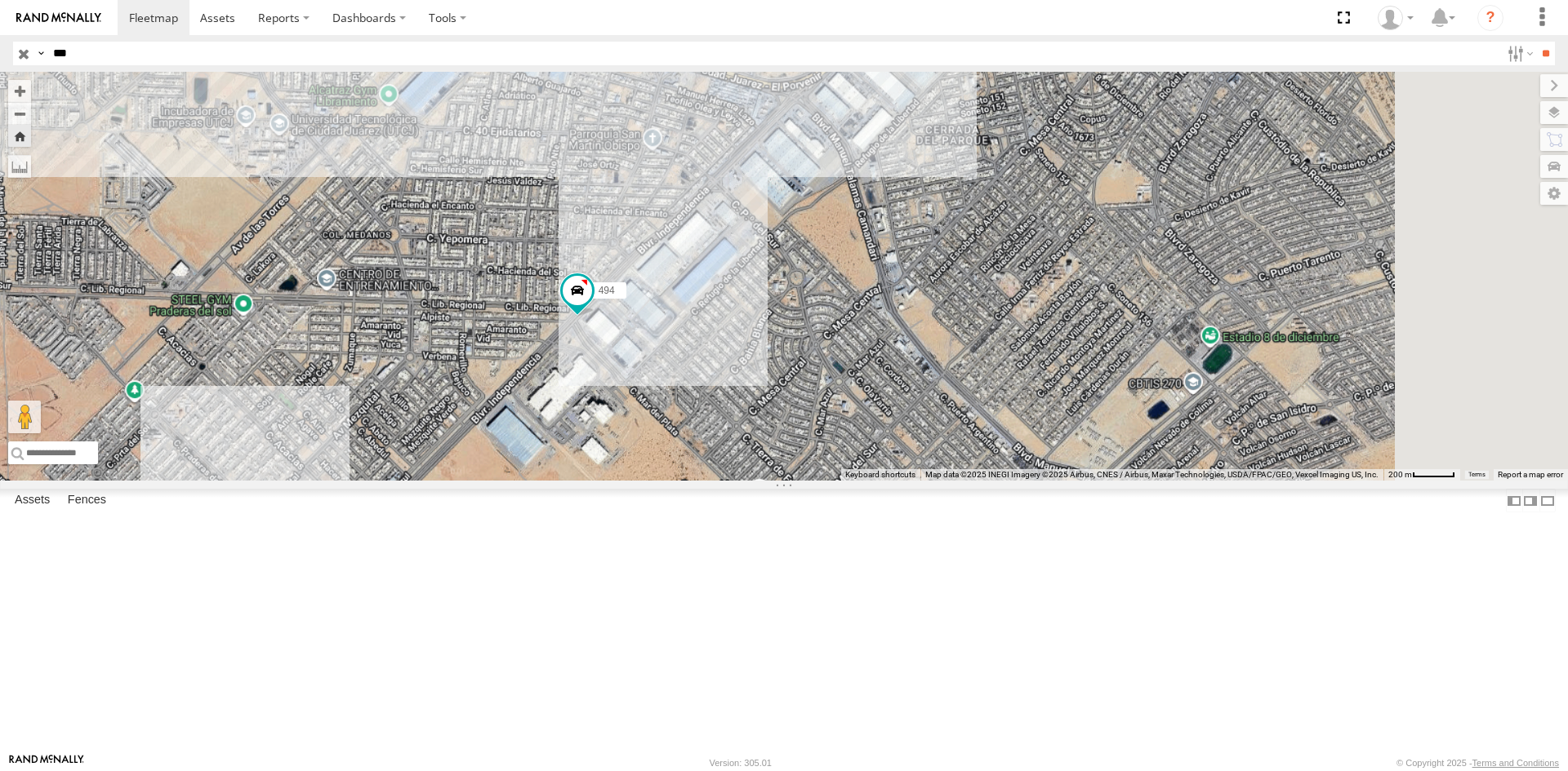
drag, startPoint x: 1038, startPoint y: 372, endPoint x: 855, endPoint y: 531, distance: 242.4
click at [867, 480] on div "494" at bounding box center [784, 277] width 1568 height 409
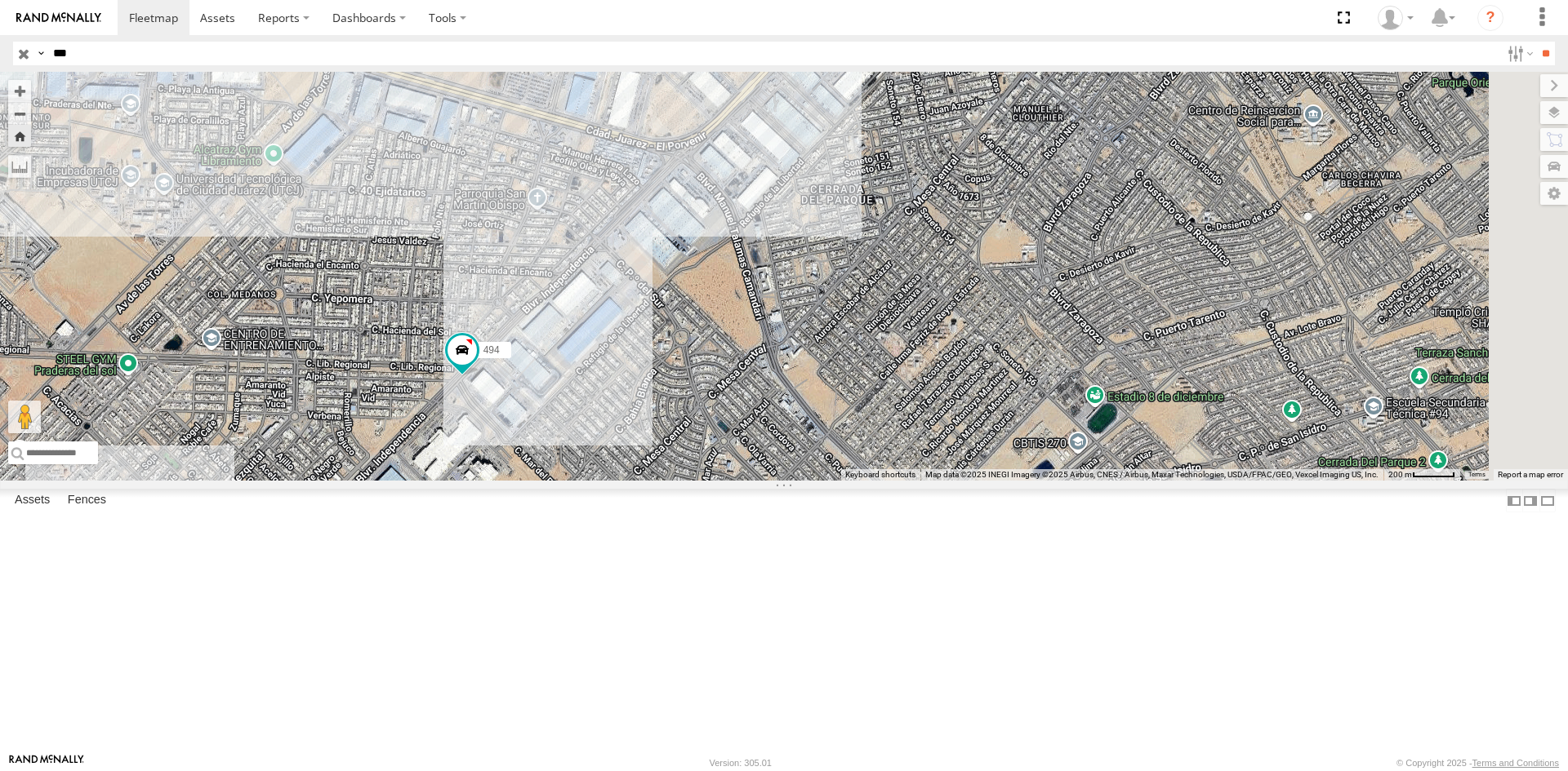
drag, startPoint x: 818, startPoint y: 588, endPoint x: 888, endPoint y: 517, distance: 99.7
click at [888, 480] on div "494 AN538588" at bounding box center [784, 277] width 1568 height 409
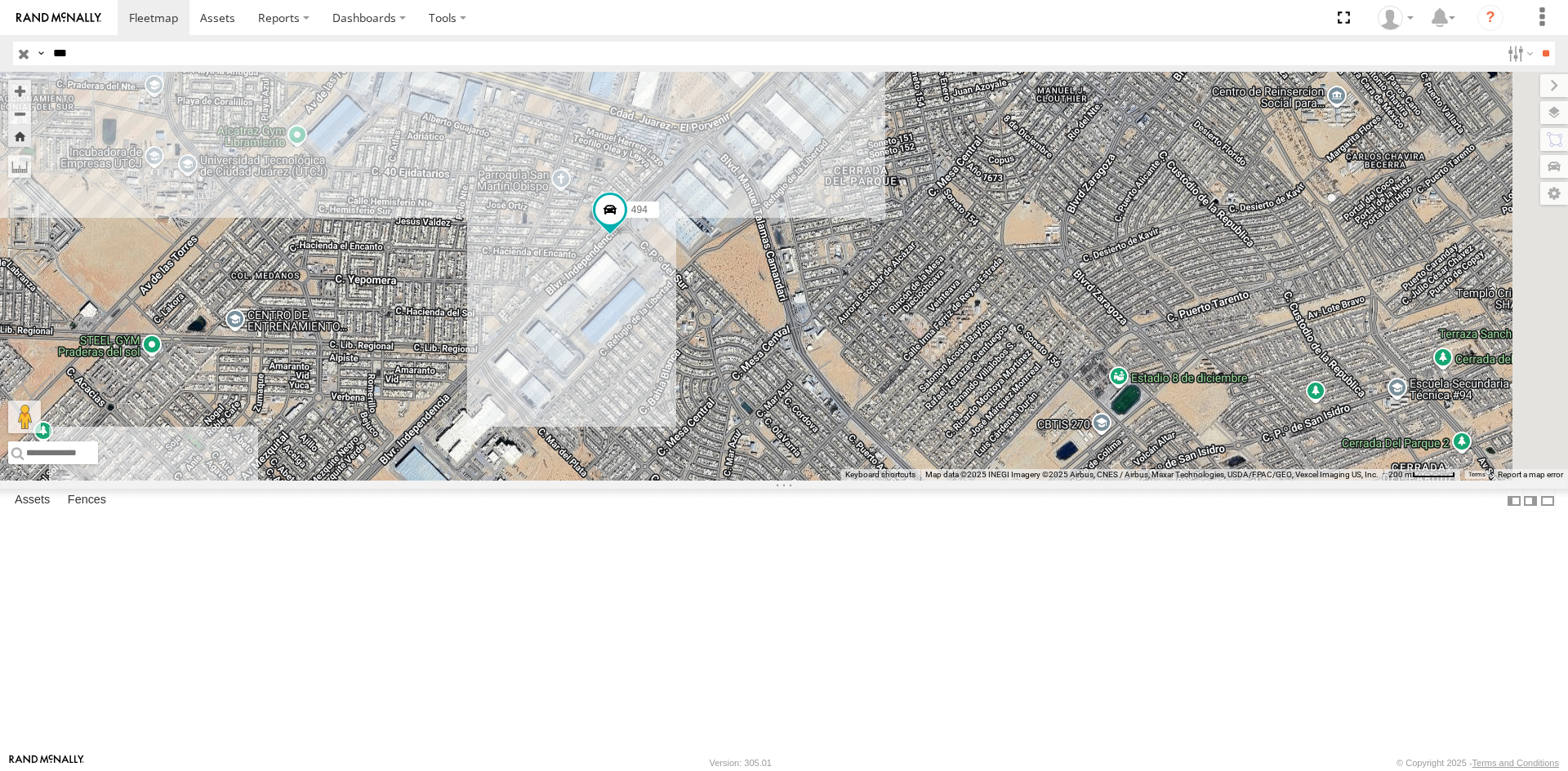
click at [0, 0] on div "FLEXTRANSFER" at bounding box center [0, 0] width 0 height 0
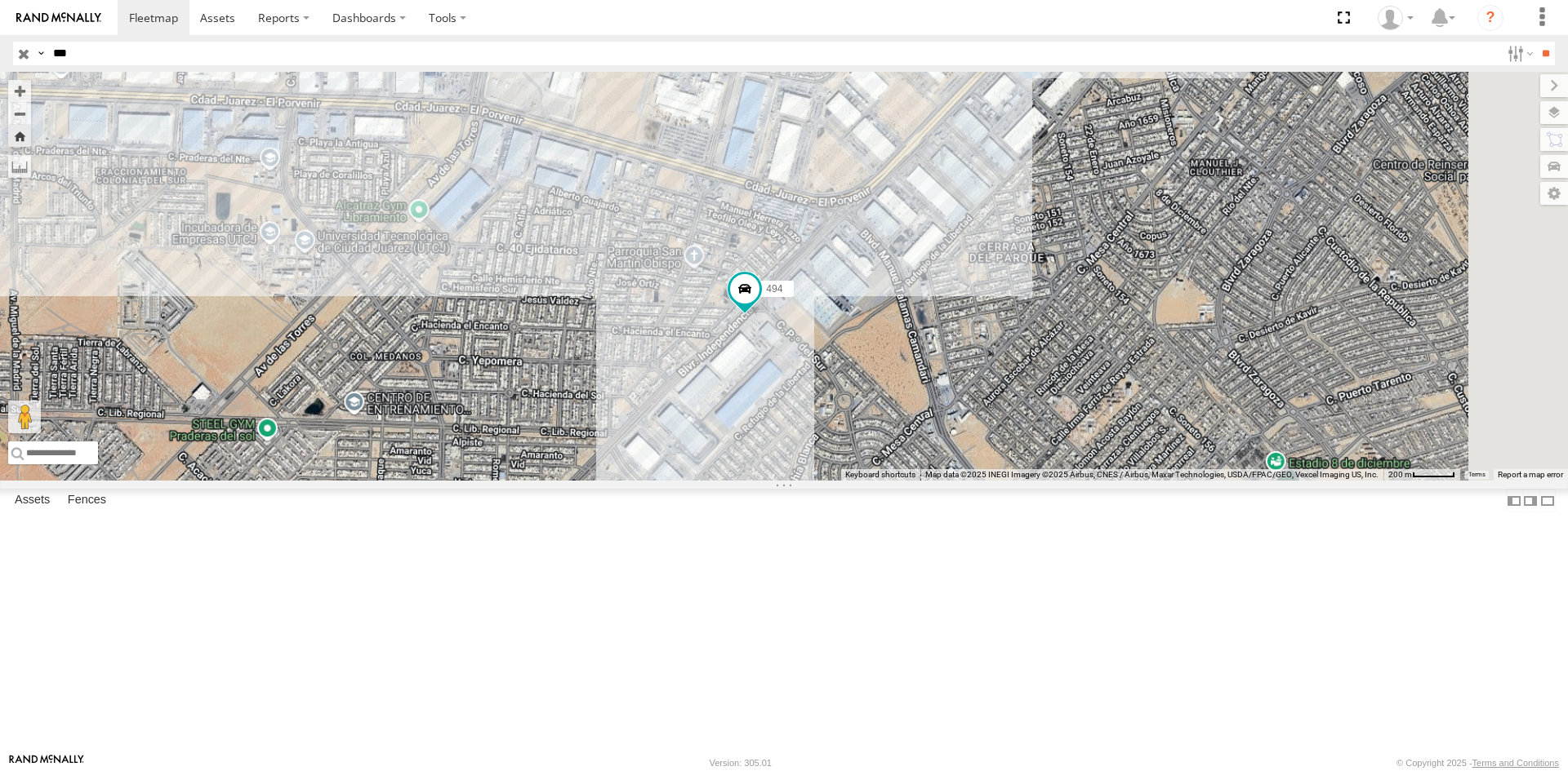
drag, startPoint x: 1236, startPoint y: 529, endPoint x: 1123, endPoint y: 528, distance: 113.0
click at [1123, 480] on div "494" at bounding box center [784, 277] width 1568 height 409
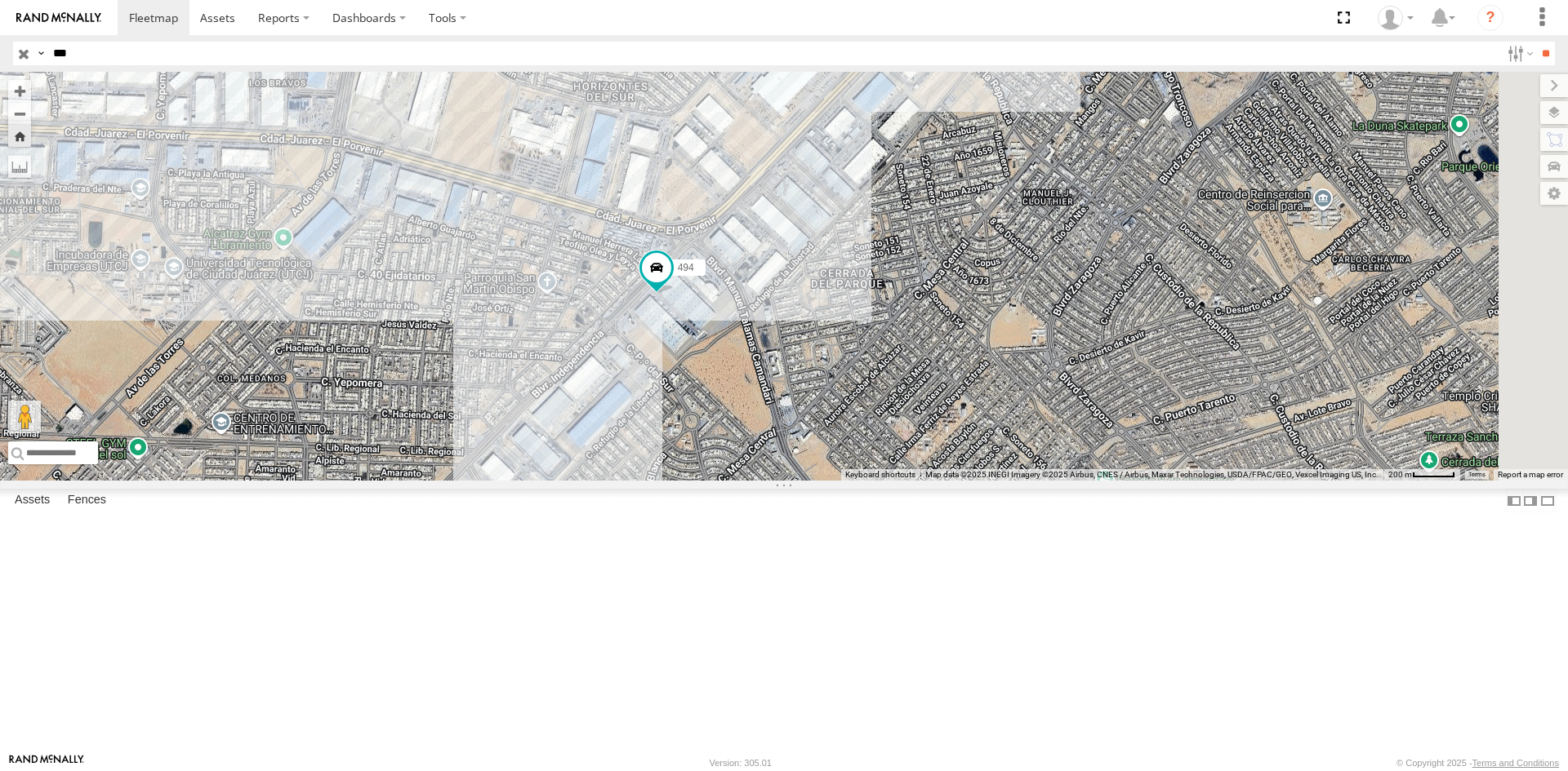
drag, startPoint x: 964, startPoint y: 504, endPoint x: 932, endPoint y: 511, distance: 32.8
click at [932, 480] on div "494" at bounding box center [784, 277] width 1568 height 409
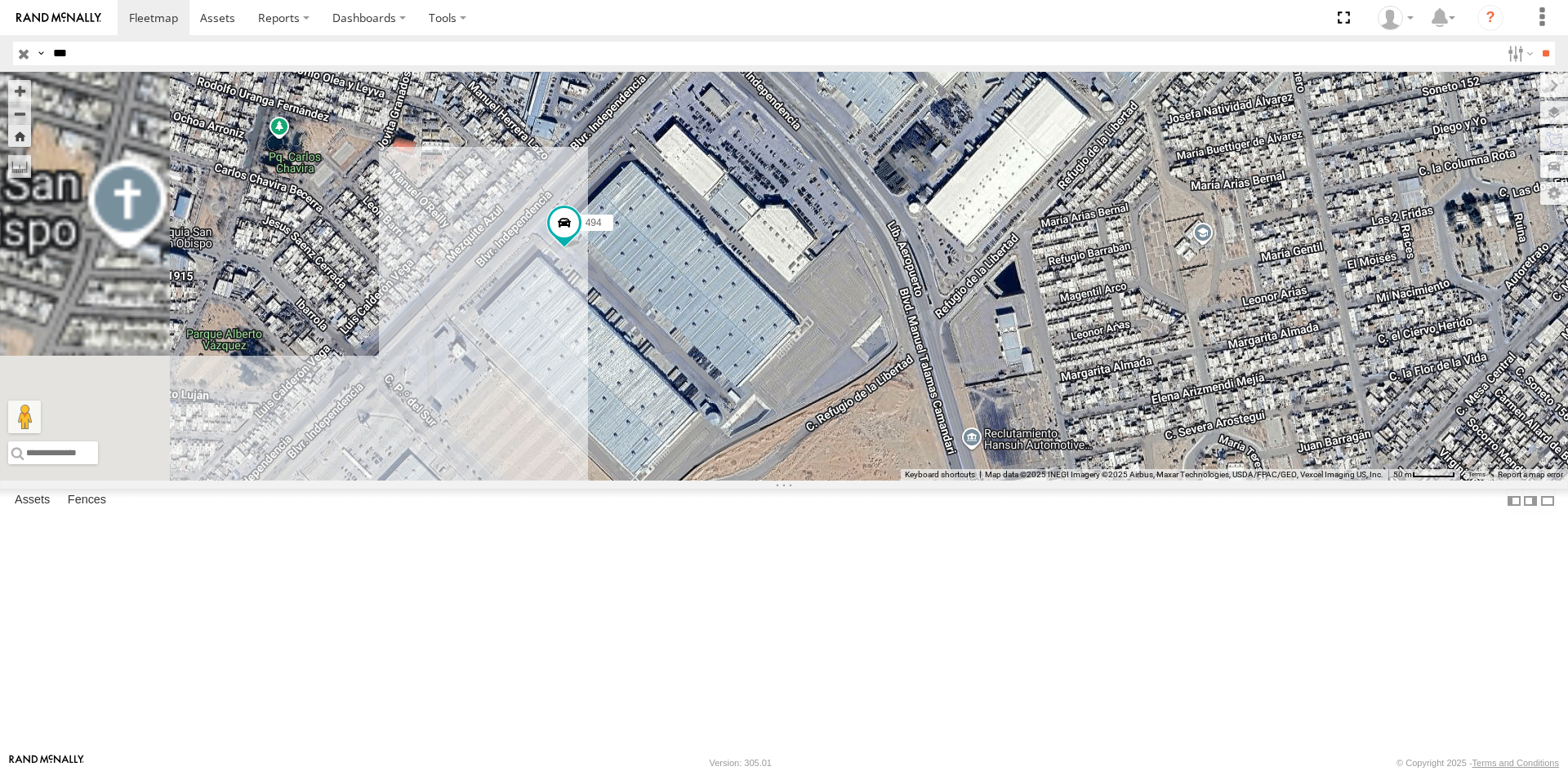
drag, startPoint x: 816, startPoint y: 504, endPoint x: 1060, endPoint y: 611, distance: 266.4
click at [1060, 480] on div "494" at bounding box center [784, 277] width 1568 height 409
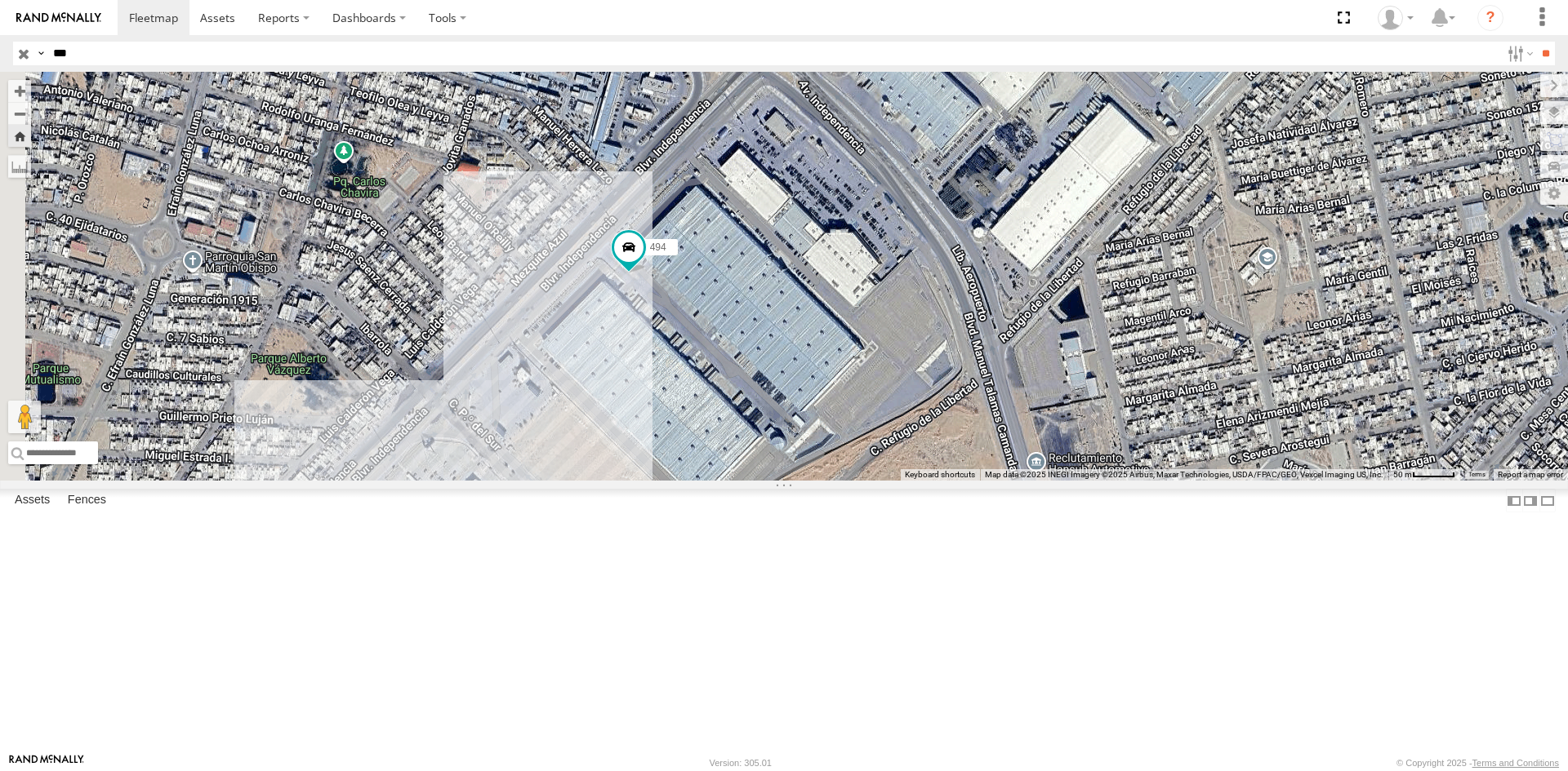
click at [0, 0] on div "494" at bounding box center [0, 0] width 0 height 0
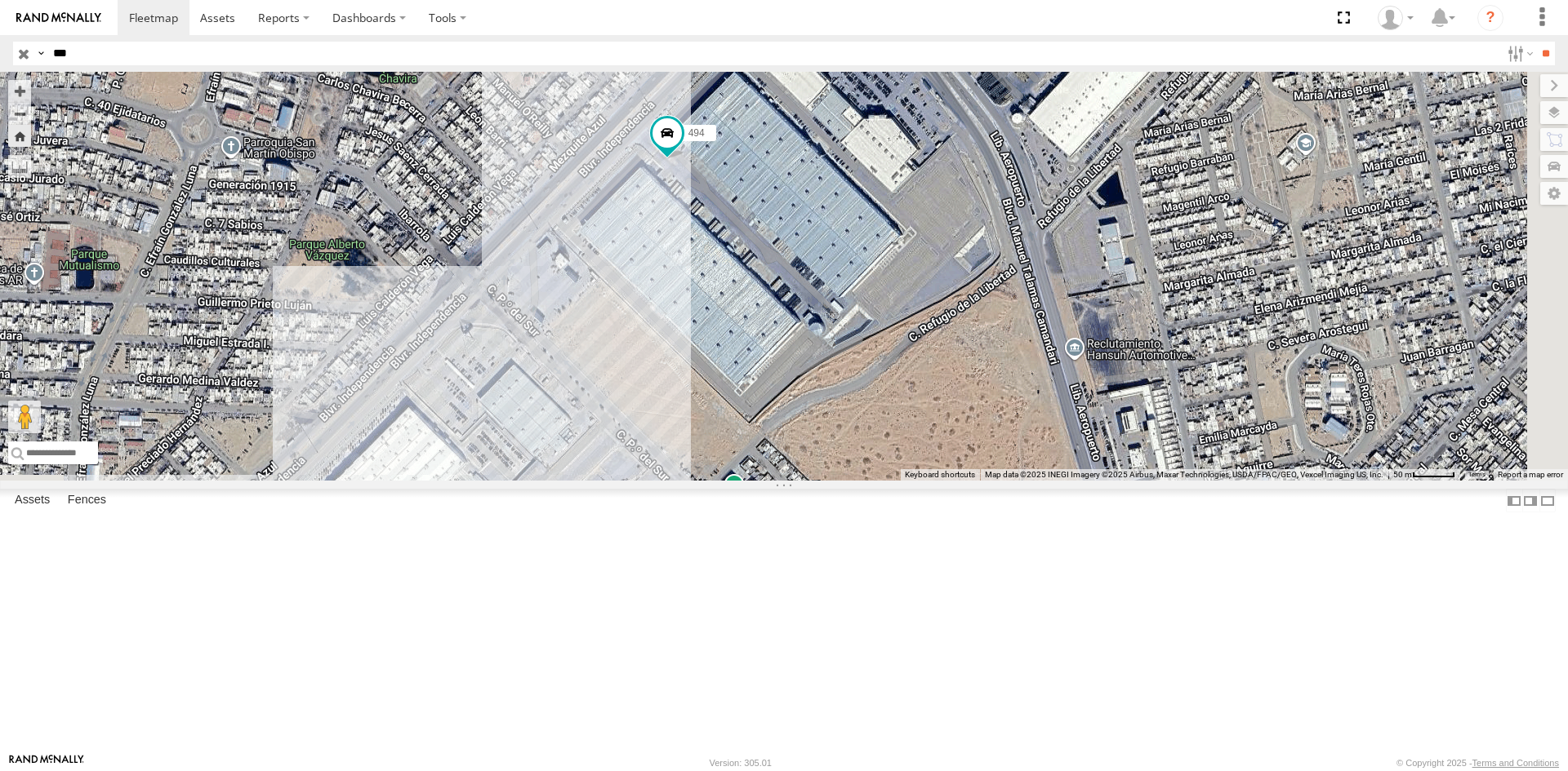
drag, startPoint x: 1097, startPoint y: 599, endPoint x: 943, endPoint y: 433, distance: 226.4
click at [943, 433] on div "494" at bounding box center [784, 277] width 1568 height 409
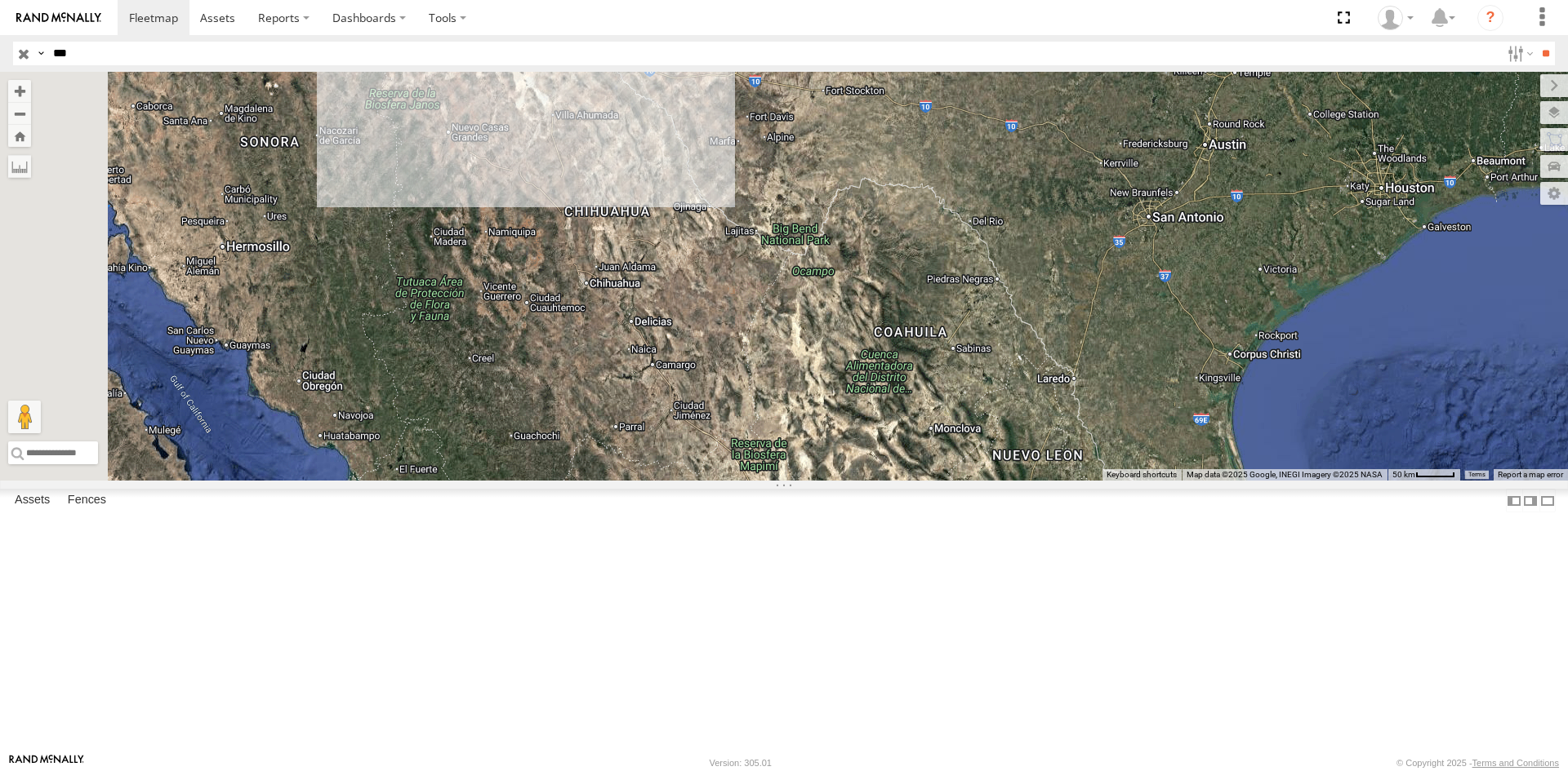
click at [0, 0] on div "494" at bounding box center [0, 0] width 0 height 0
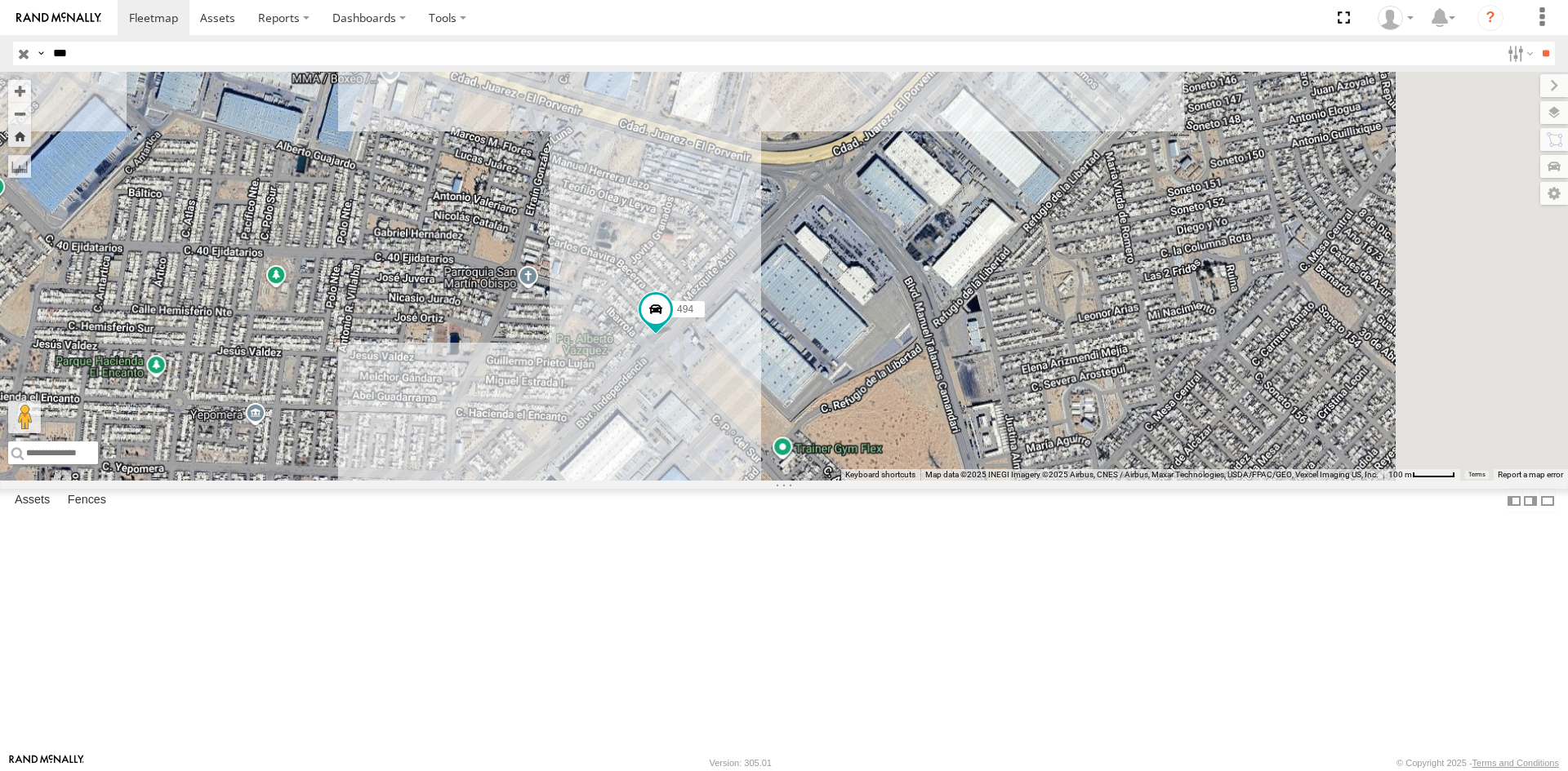
drag, startPoint x: 1104, startPoint y: 570, endPoint x: 880, endPoint y: 482, distance: 240.7
click at [996, 480] on div "494" at bounding box center [784, 277] width 1568 height 409
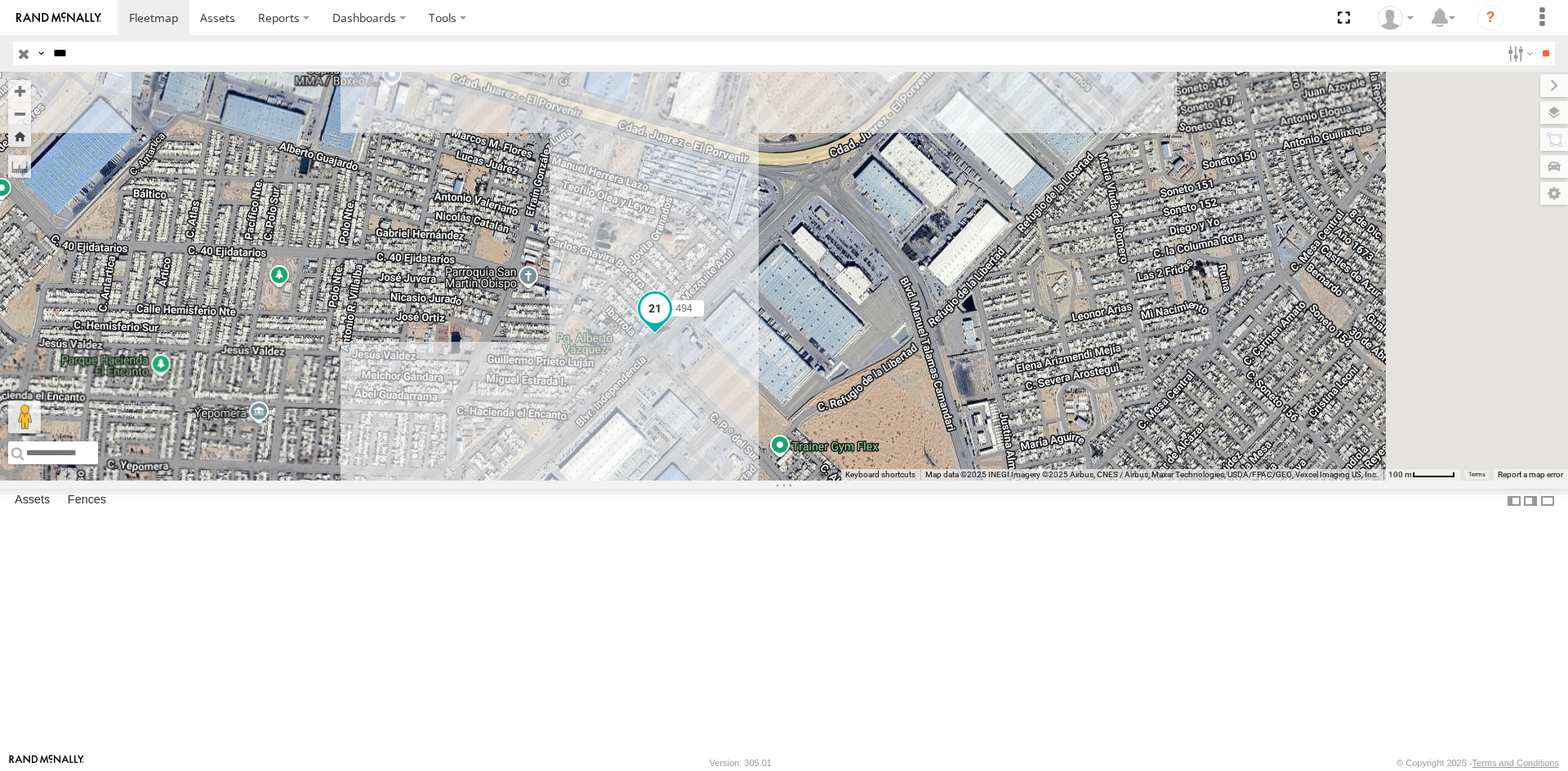
click at [693, 315] on span "494" at bounding box center [684, 308] width 17 height 11
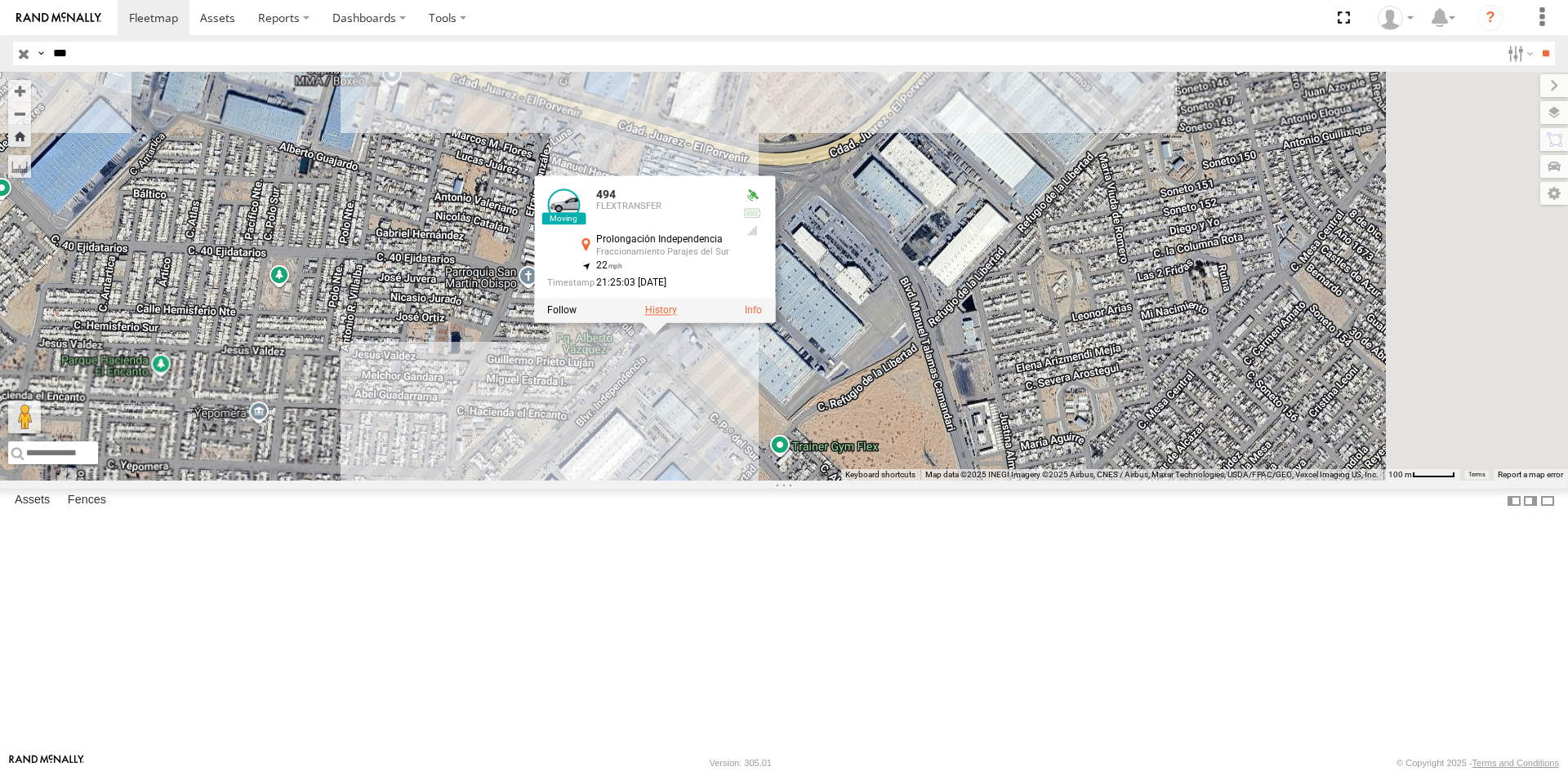
click at [677, 316] on label at bounding box center [661, 310] width 31 height 11
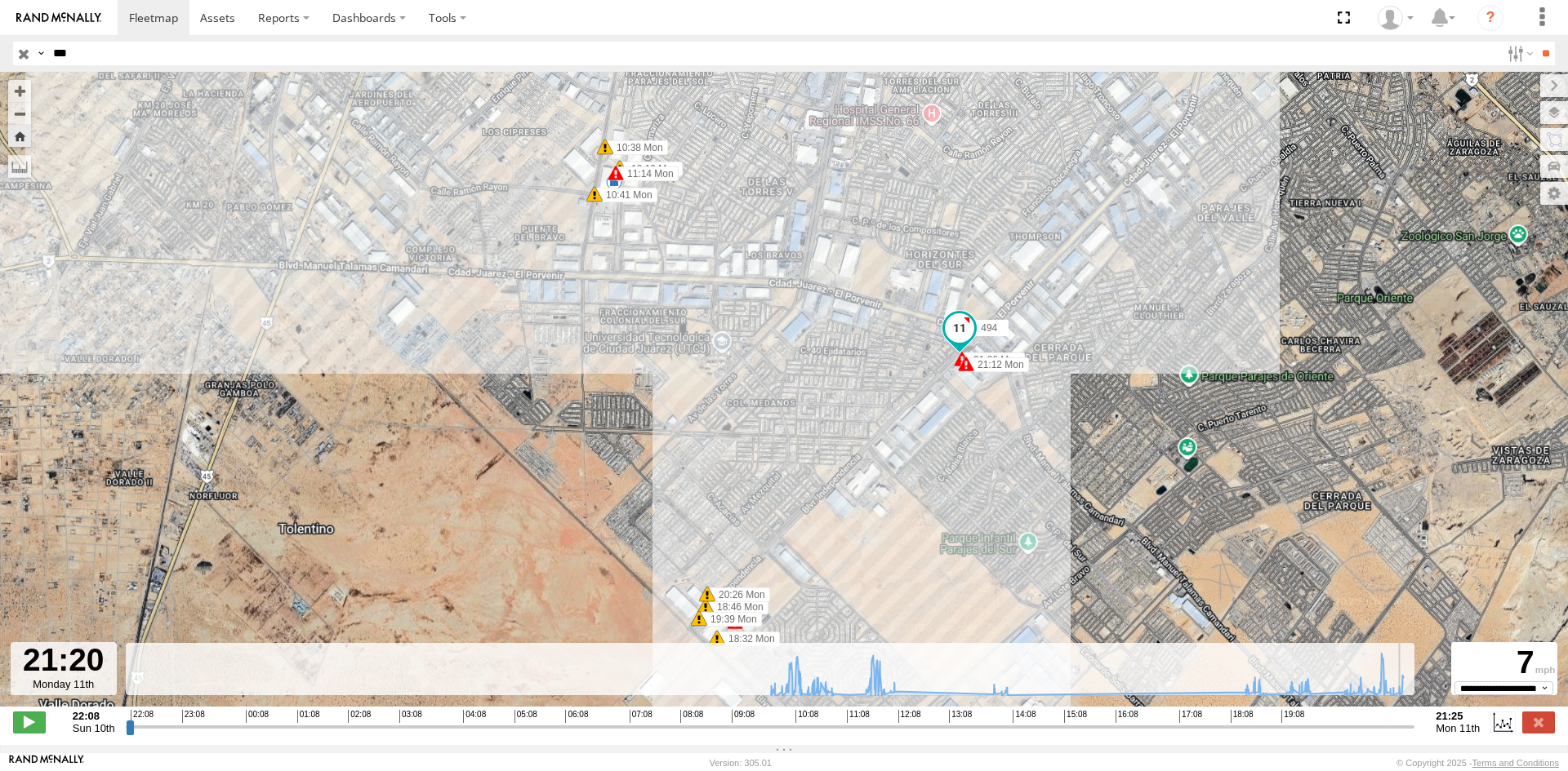
drag, startPoint x: 1316, startPoint y: 737, endPoint x: 1407, endPoint y: 742, distance: 91.1
type input "**********"
click at [1407, 735] on input "range" at bounding box center [771, 727] width 1289 height 16
click at [176, 43] on input "***" at bounding box center [773, 54] width 1454 height 24
click at [1537, 42] on input "**" at bounding box center [1546, 54] width 19 height 24
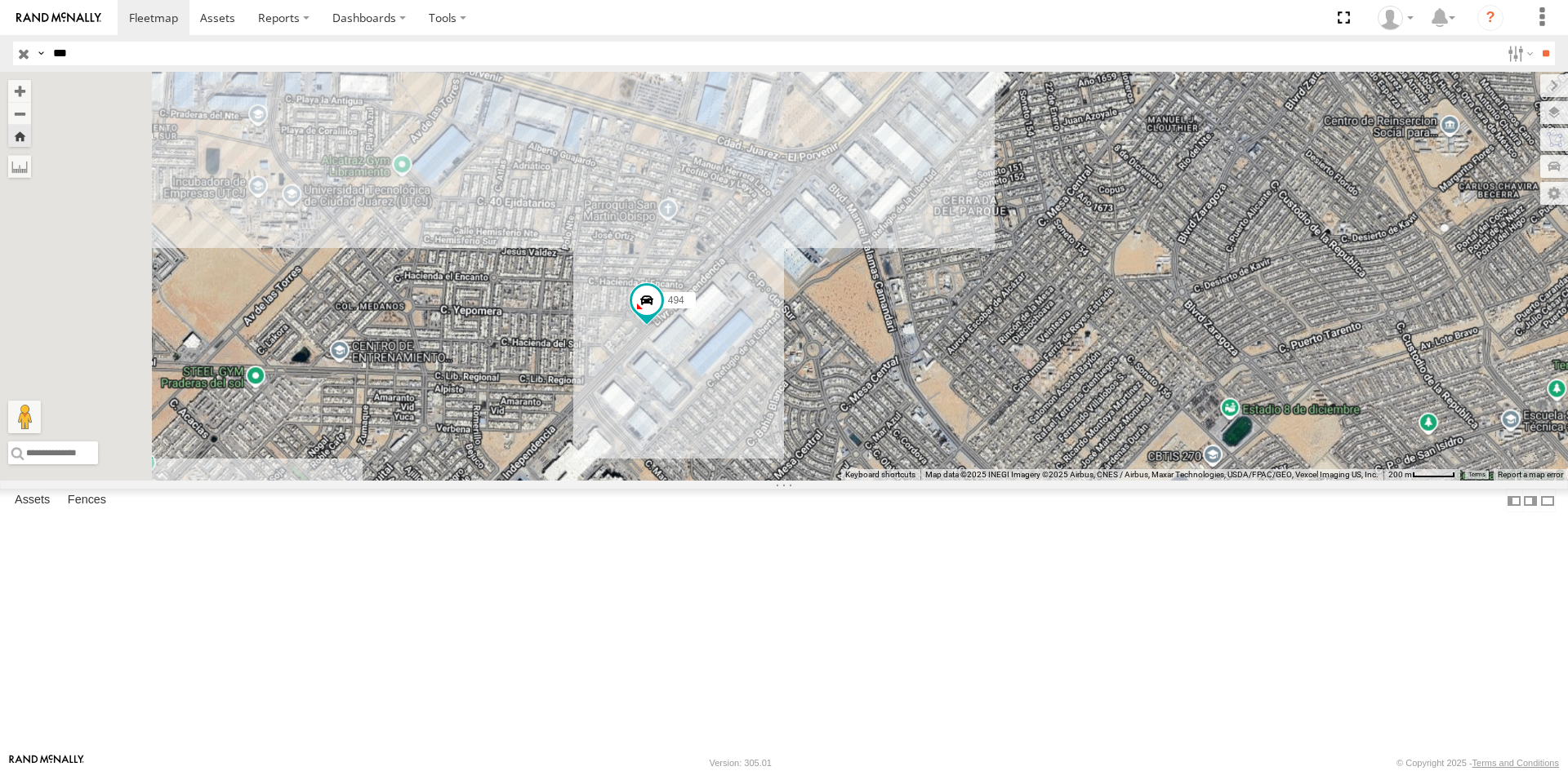
drag, startPoint x: 1014, startPoint y: 560, endPoint x: 1085, endPoint y: 433, distance: 145.5
click at [1085, 433] on div "494 AN538588" at bounding box center [784, 277] width 1568 height 409
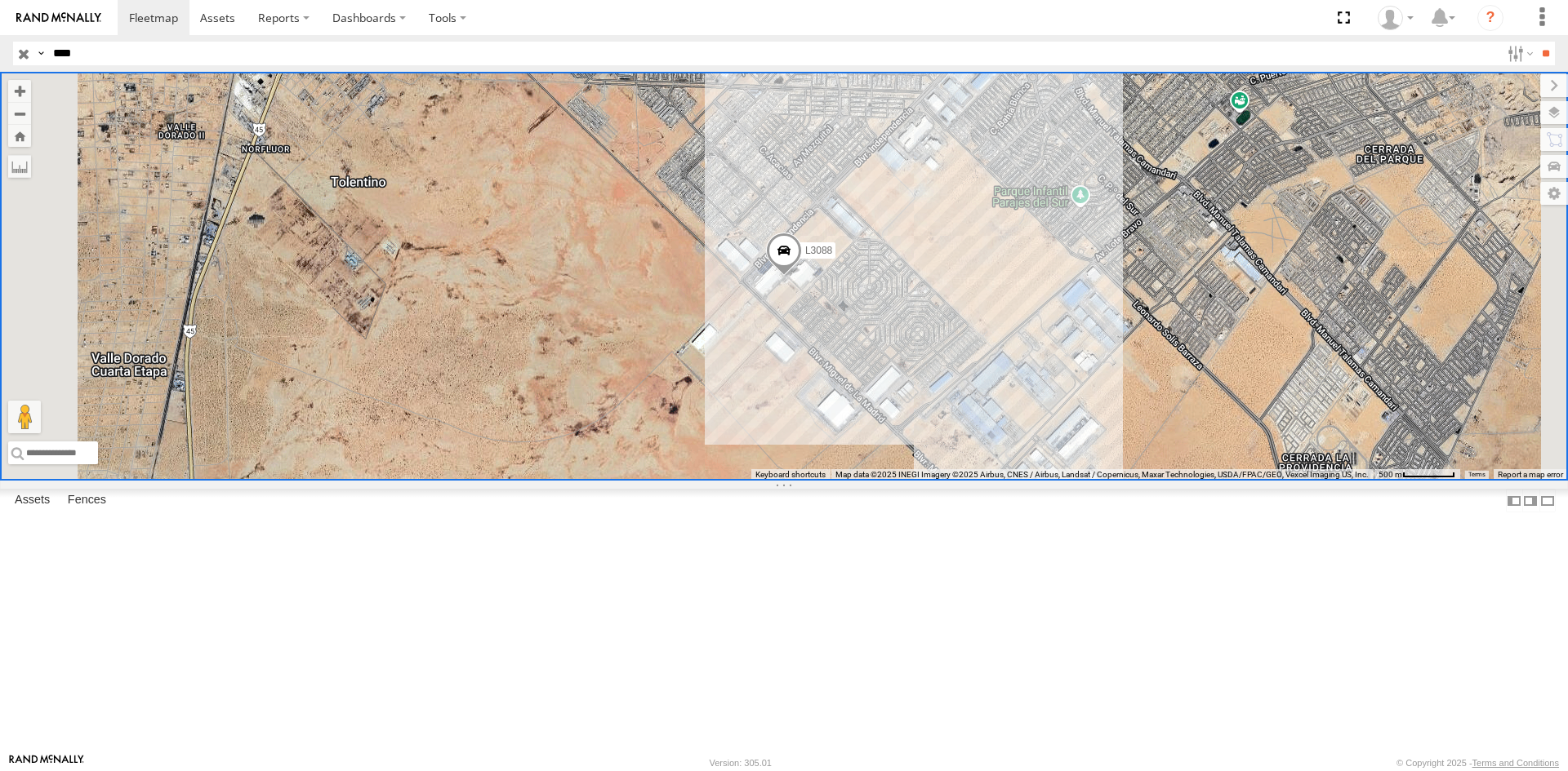
click at [23, 49] on input "button" at bounding box center [23, 54] width 21 height 24
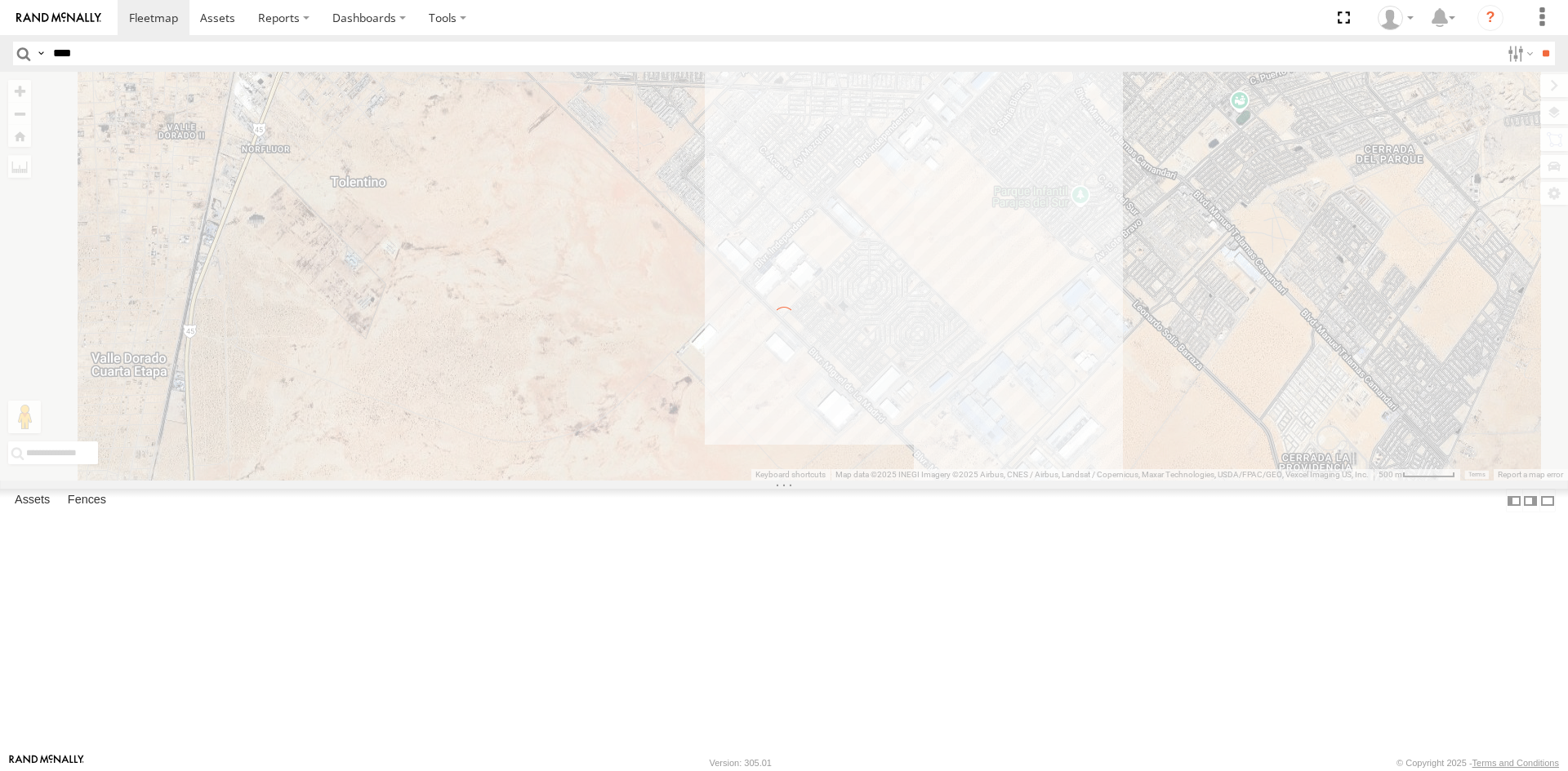
click at [74, 54] on input "****" at bounding box center [773, 54] width 1454 height 24
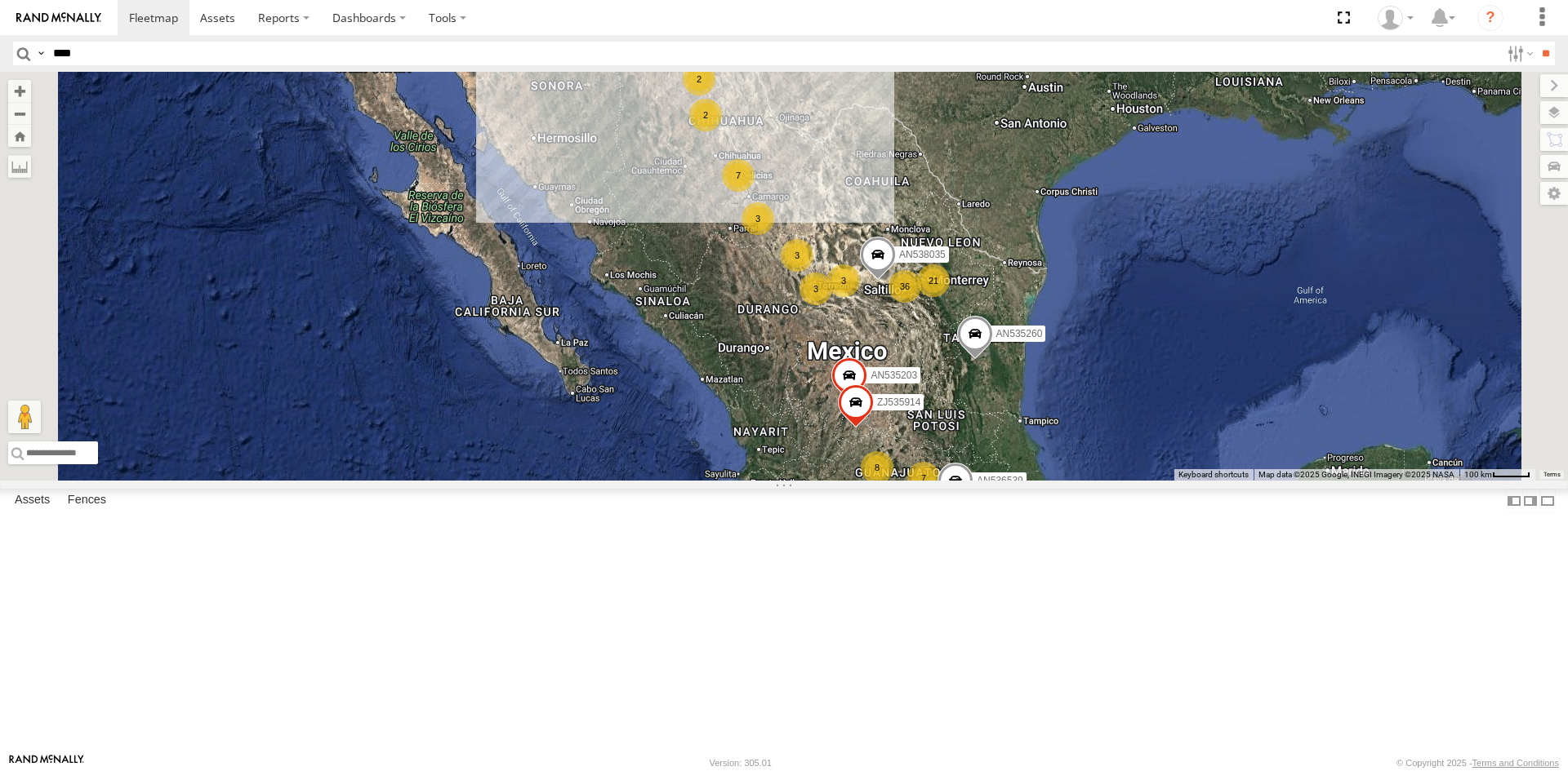
type input "****"
click at [1537, 42] on input "**" at bounding box center [1546, 54] width 19 height 24
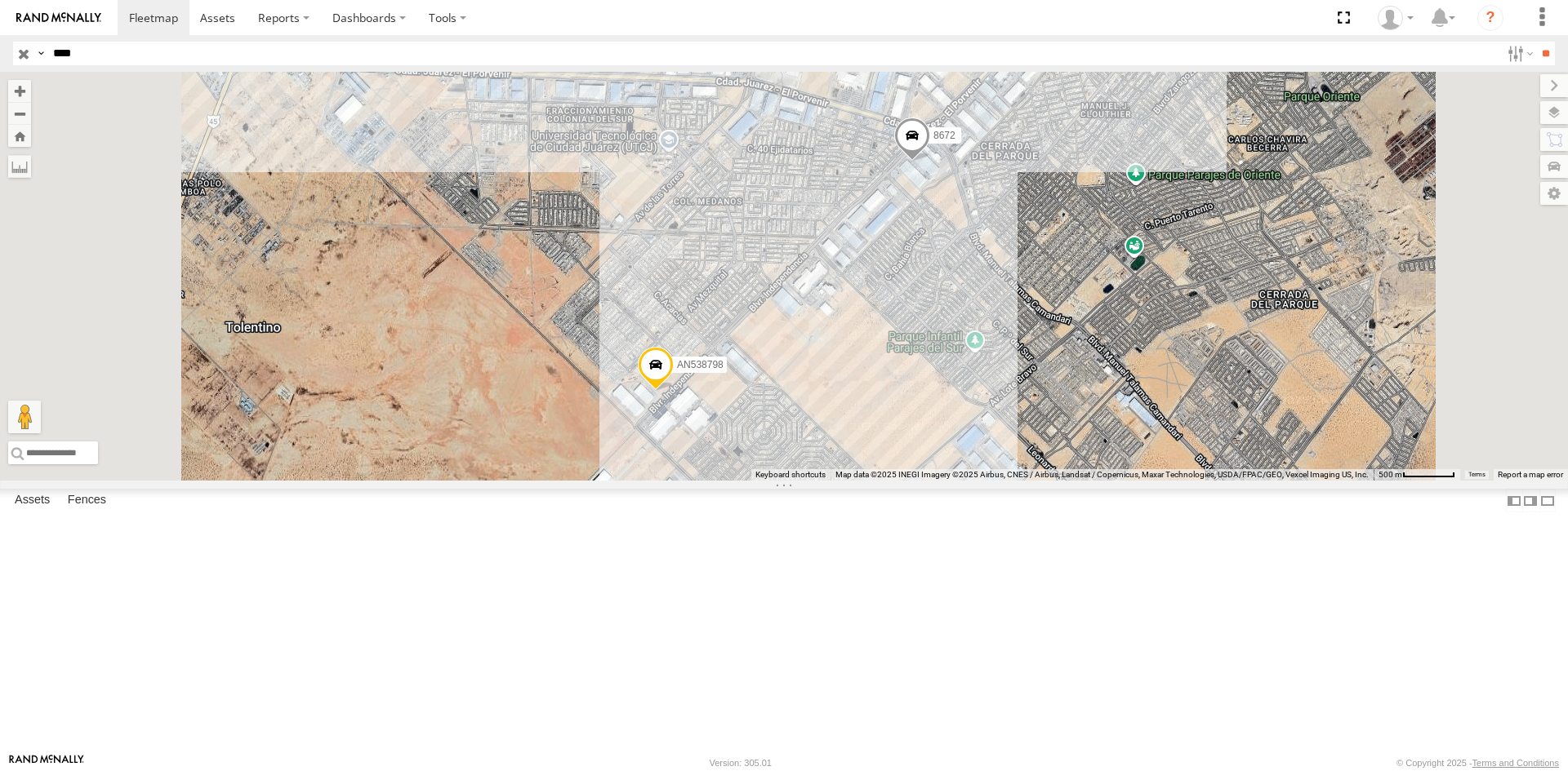
click at [0, 0] on div "FLEXTRANSFER" at bounding box center [0, 0] width 0 height 0
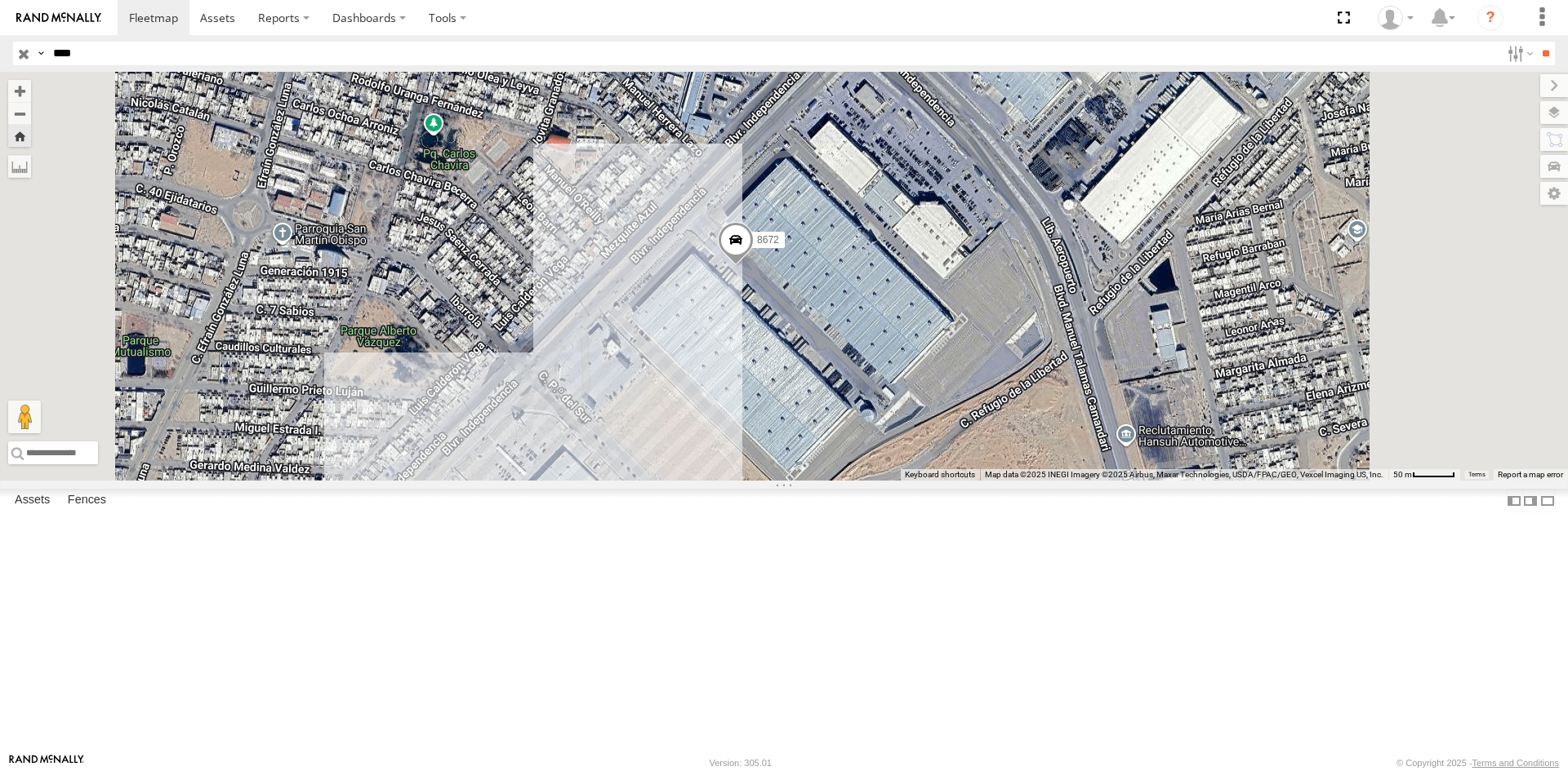
drag, startPoint x: 1111, startPoint y: 635, endPoint x: 1023, endPoint y: 566, distance: 111.8
click at [1024, 480] on div "8672" at bounding box center [784, 277] width 1568 height 409
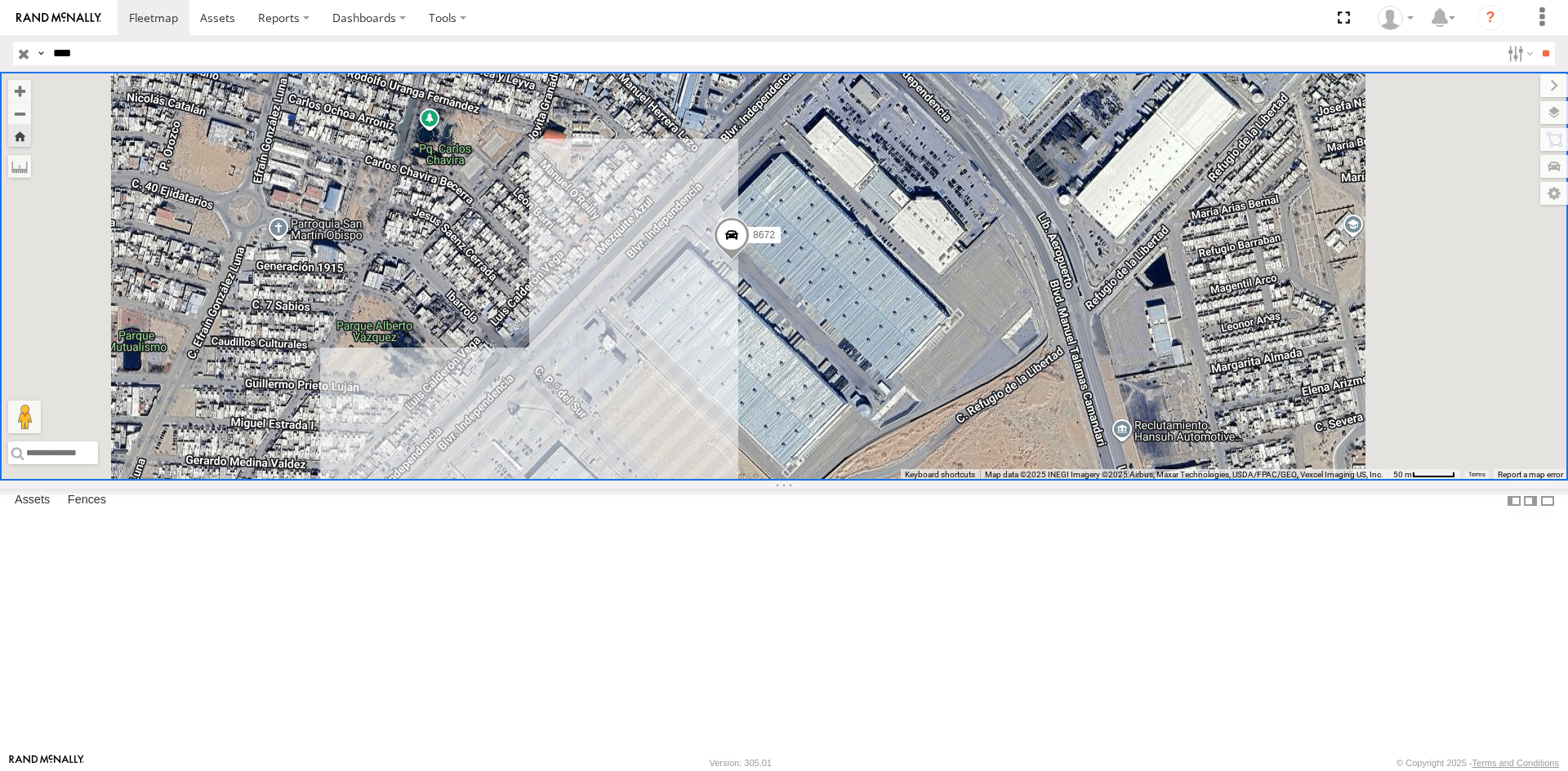
drag, startPoint x: 96, startPoint y: 111, endPoint x: 143, endPoint y: 127, distance: 49.6
click at [0, 0] on div "8672 FLEXTRANSFER" at bounding box center [0, 0] width 0 height 0
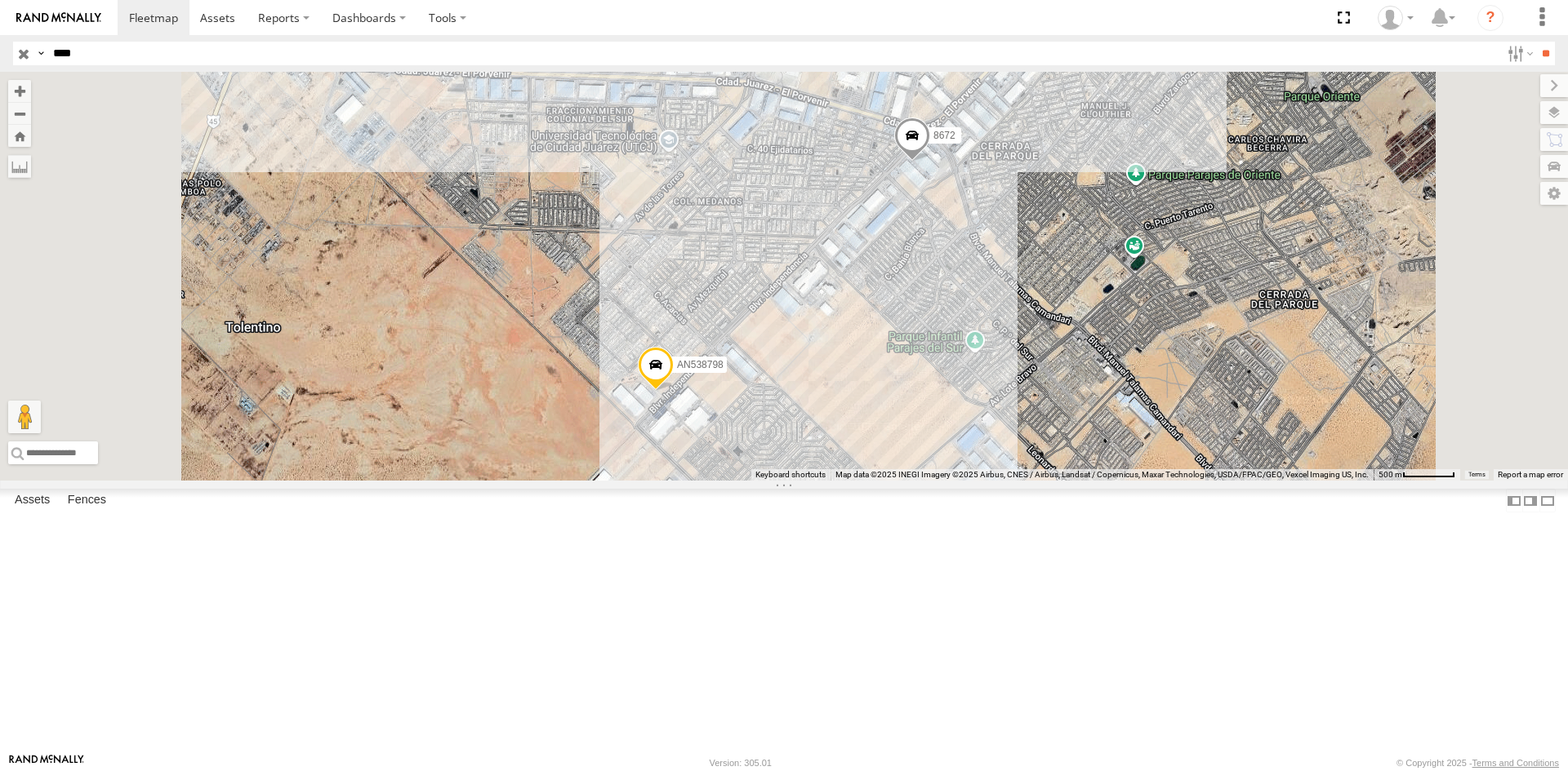
click at [0, 0] on div "FLEXTRANSFER" at bounding box center [0, 0] width 0 height 0
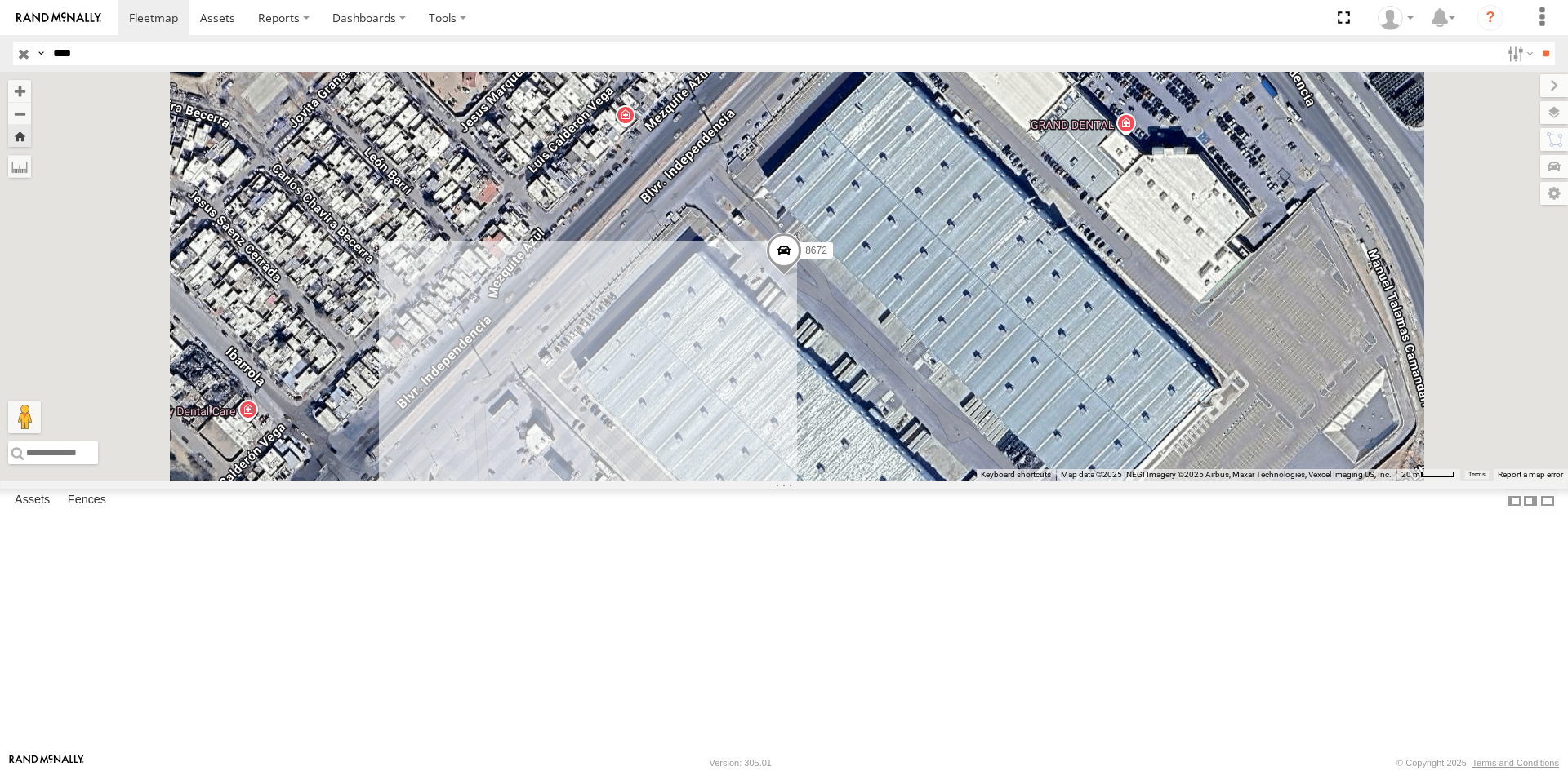
click at [0, 0] on div "FLEXTRANSFER" at bounding box center [0, 0] width 0 height 0
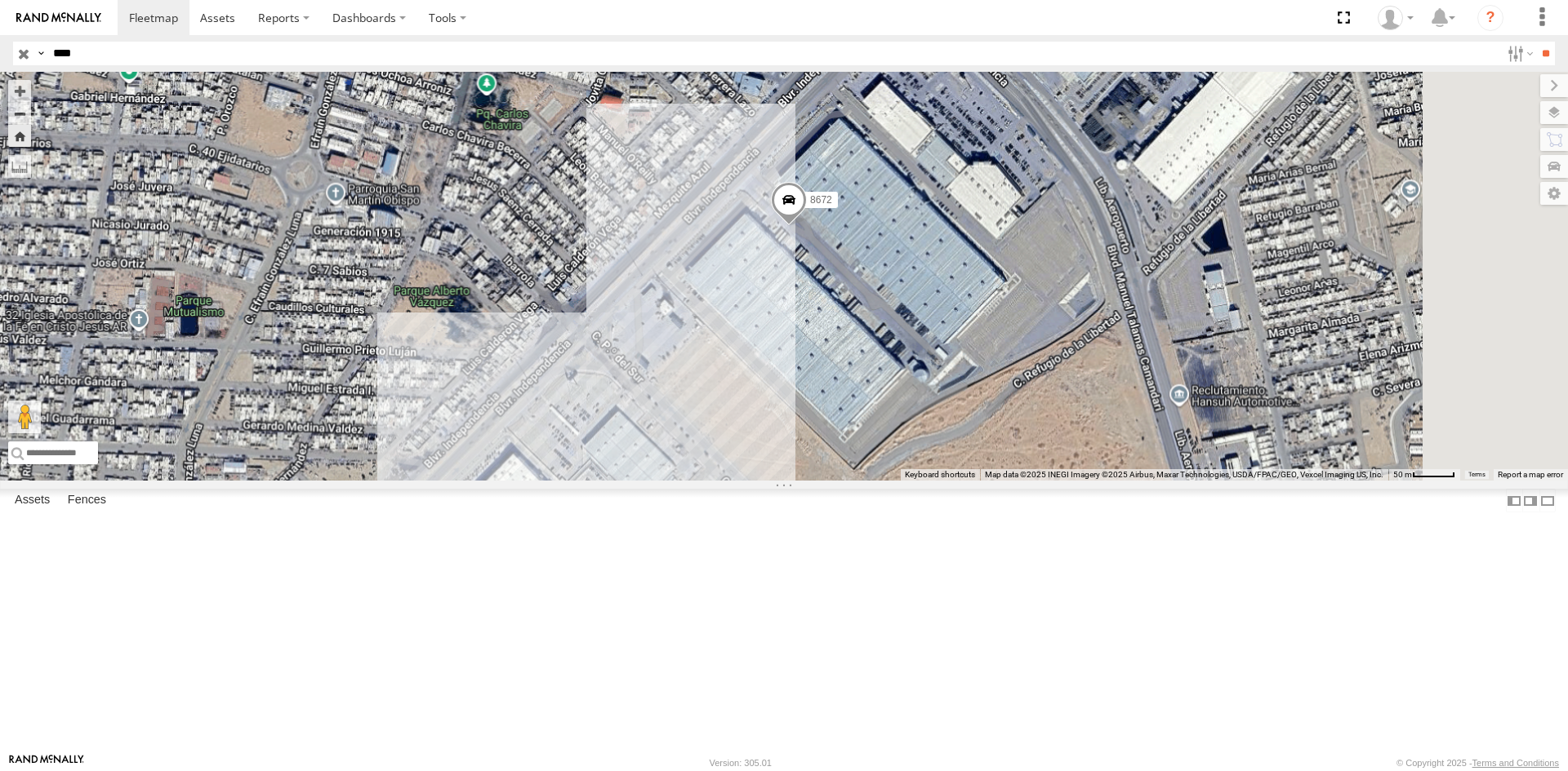
drag, startPoint x: 1218, startPoint y: 618, endPoint x: 1130, endPoint y: 466, distance: 175.6
click at [1130, 466] on div "8672" at bounding box center [784, 277] width 1568 height 409
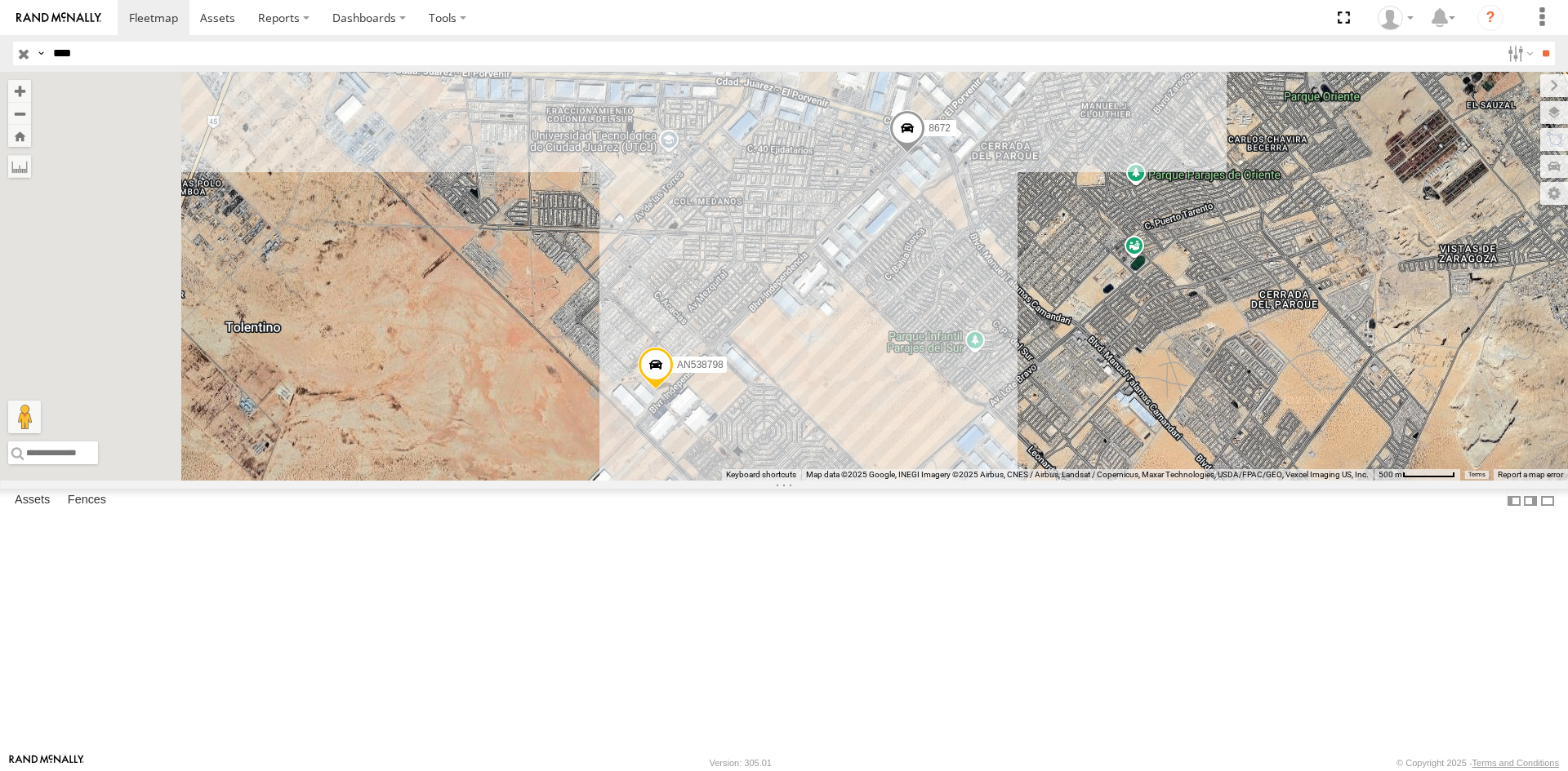
click at [0, 0] on div "8672" at bounding box center [0, 0] width 0 height 0
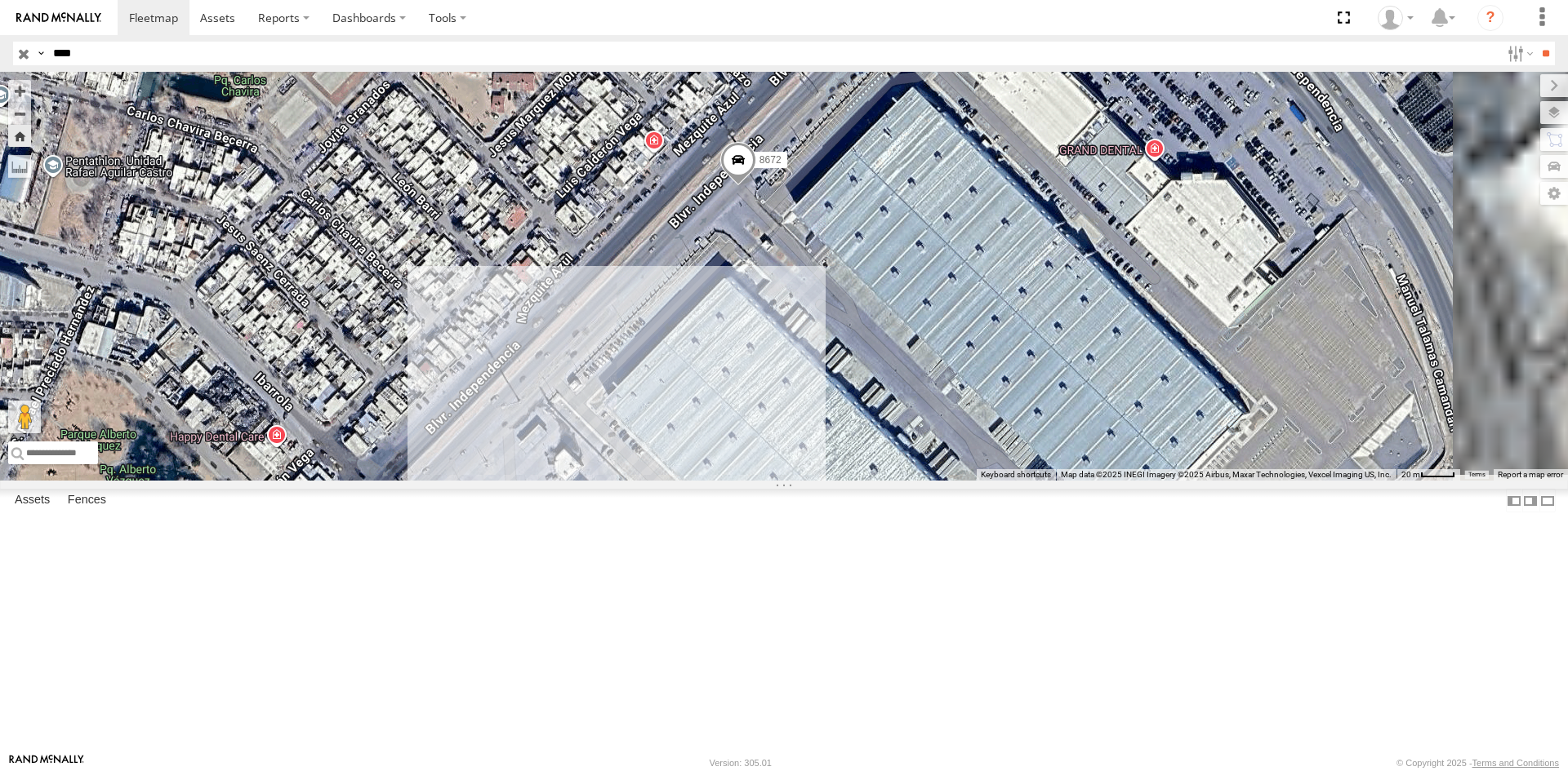
drag, startPoint x: 1057, startPoint y: 520, endPoint x: 991, endPoint y: 446, distance: 99.2
click at [991, 446] on div "8672" at bounding box center [784, 277] width 1568 height 409
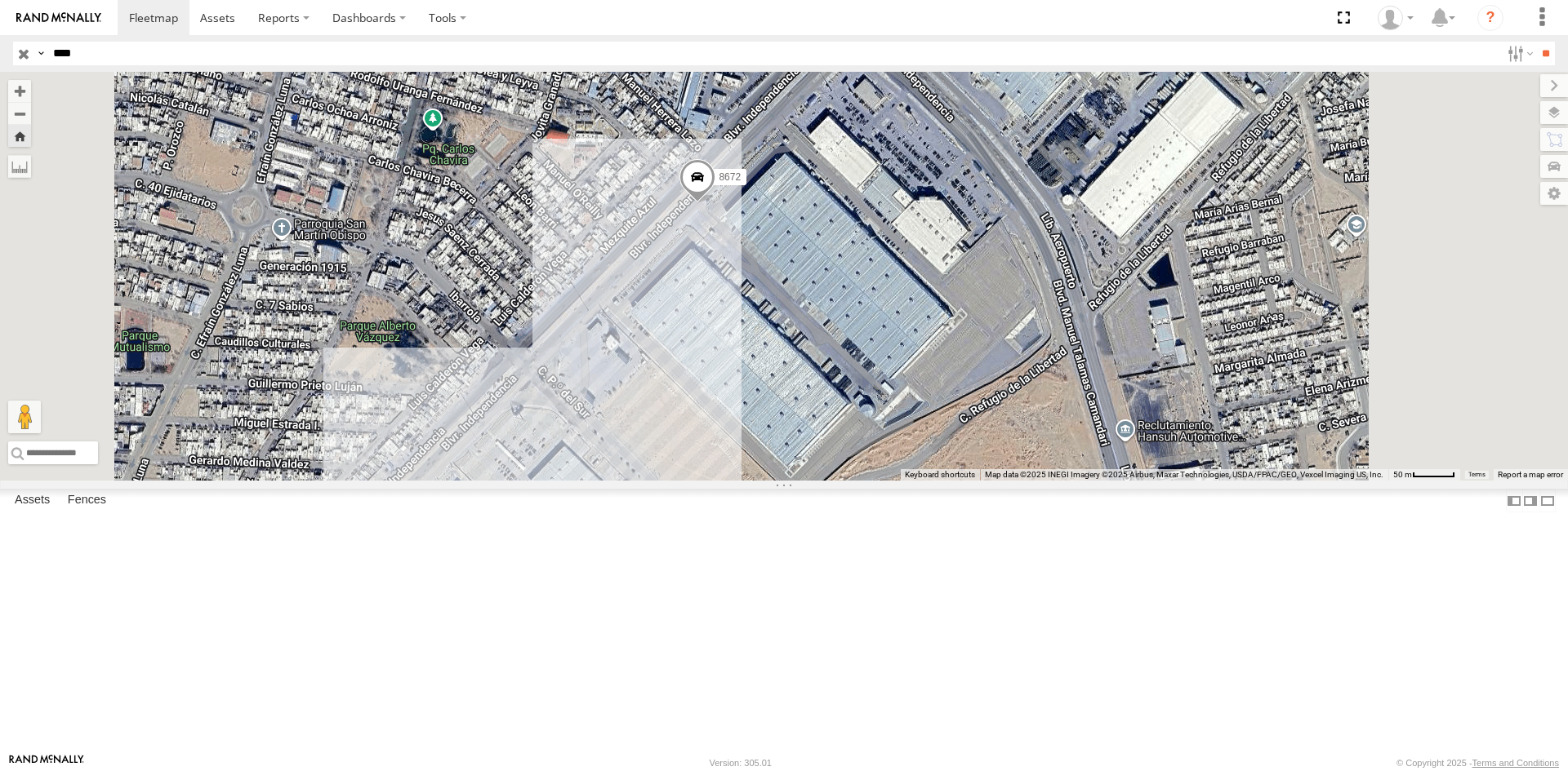
drag, startPoint x: 1127, startPoint y: 459, endPoint x: 1066, endPoint y: 462, distance: 61.1
click at [1066, 462] on div "8672" at bounding box center [784, 277] width 1568 height 409
drag, startPoint x: 114, startPoint y: 114, endPoint x: 251, endPoint y: 142, distance: 139.8
click at [0, 0] on div "FLEXTRANSFER" at bounding box center [0, 0] width 0 height 0
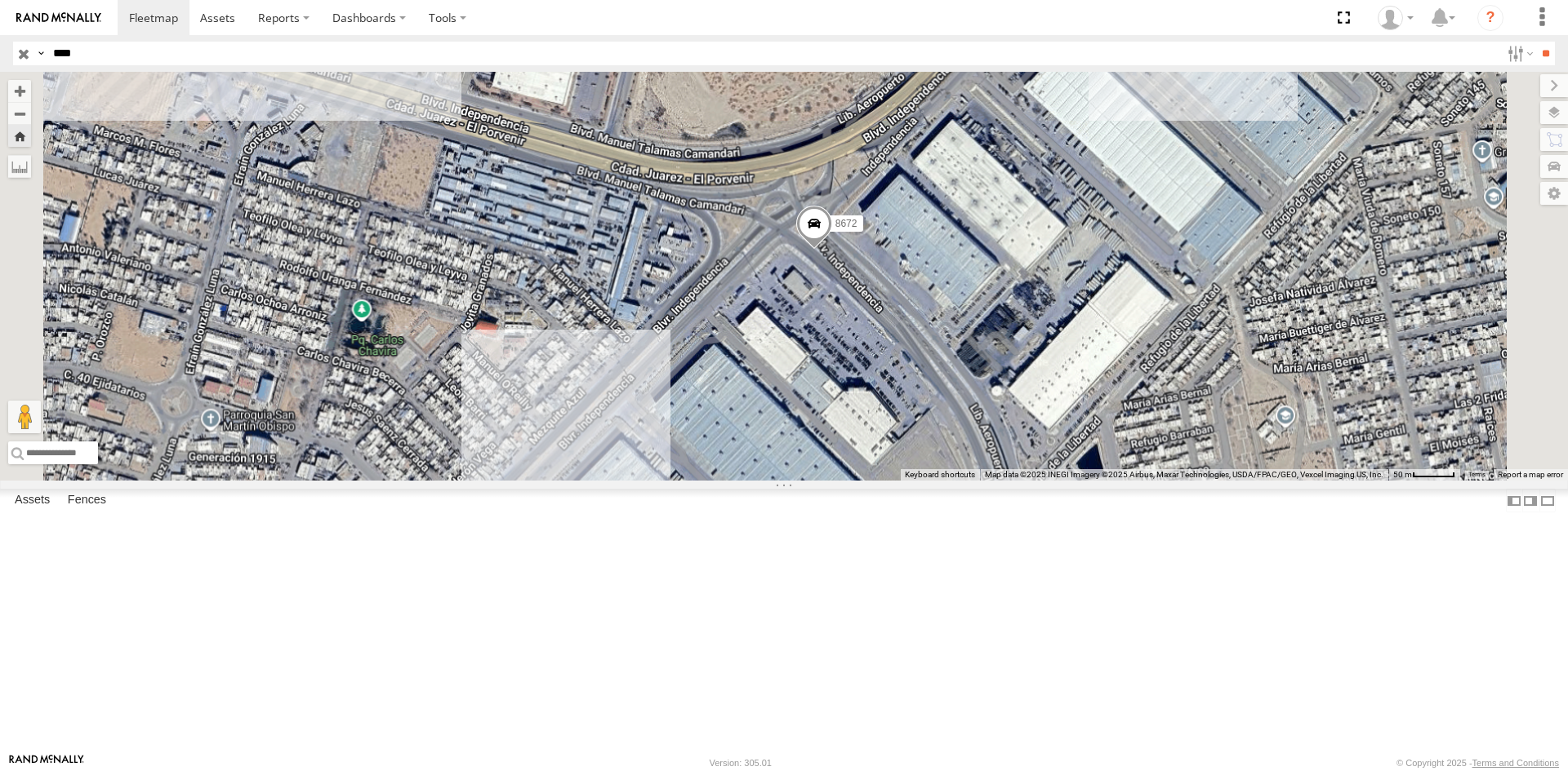
drag, startPoint x: 1057, startPoint y: 489, endPoint x: 1047, endPoint y: 391, distance: 98.5
click at [1047, 391] on div "8672" at bounding box center [784, 277] width 1568 height 409
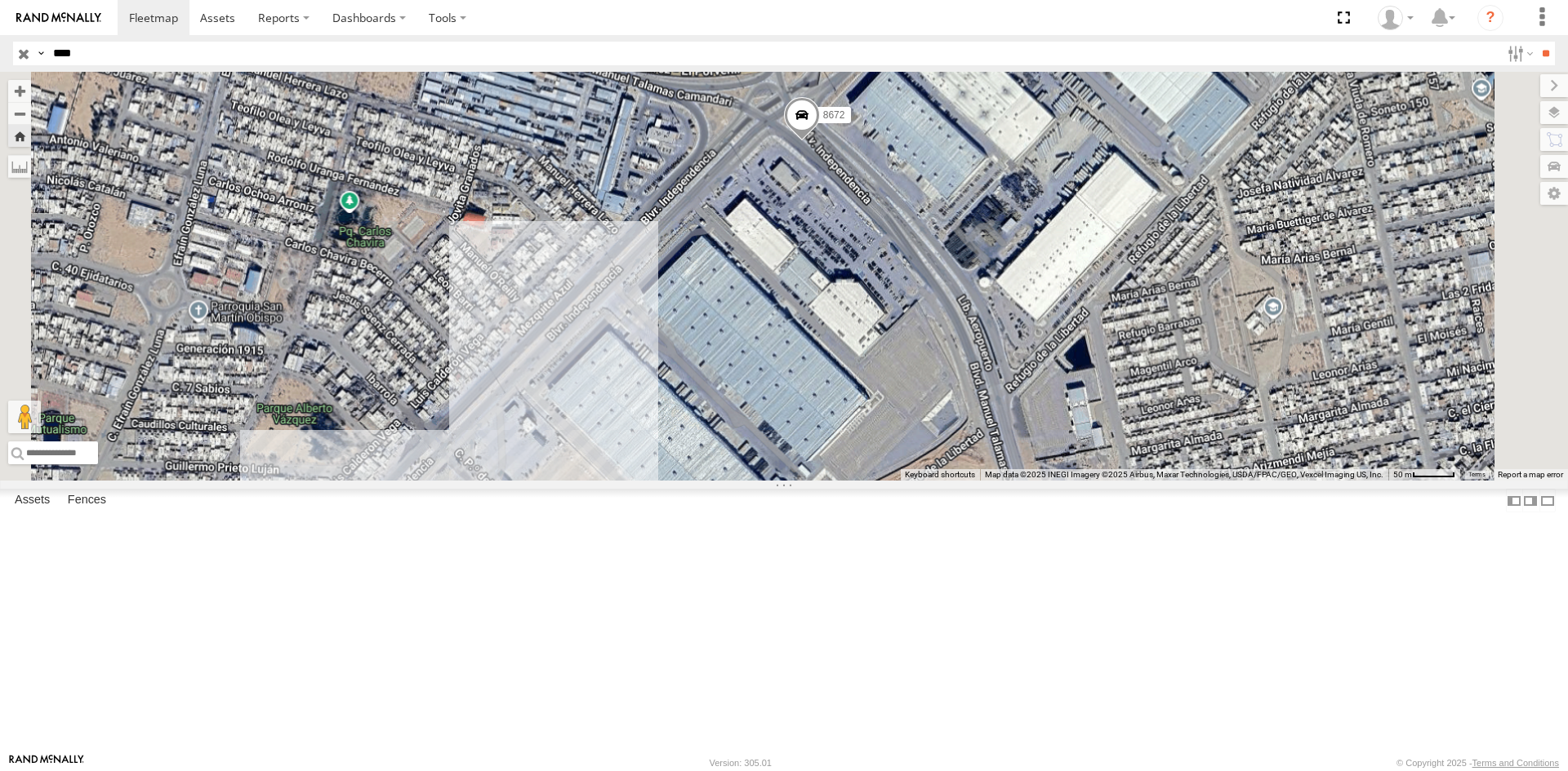
click at [846, 120] on span "8672" at bounding box center [834, 114] width 22 height 11
click at [824, 121] on label at bounding box center [808, 116] width 31 height 11
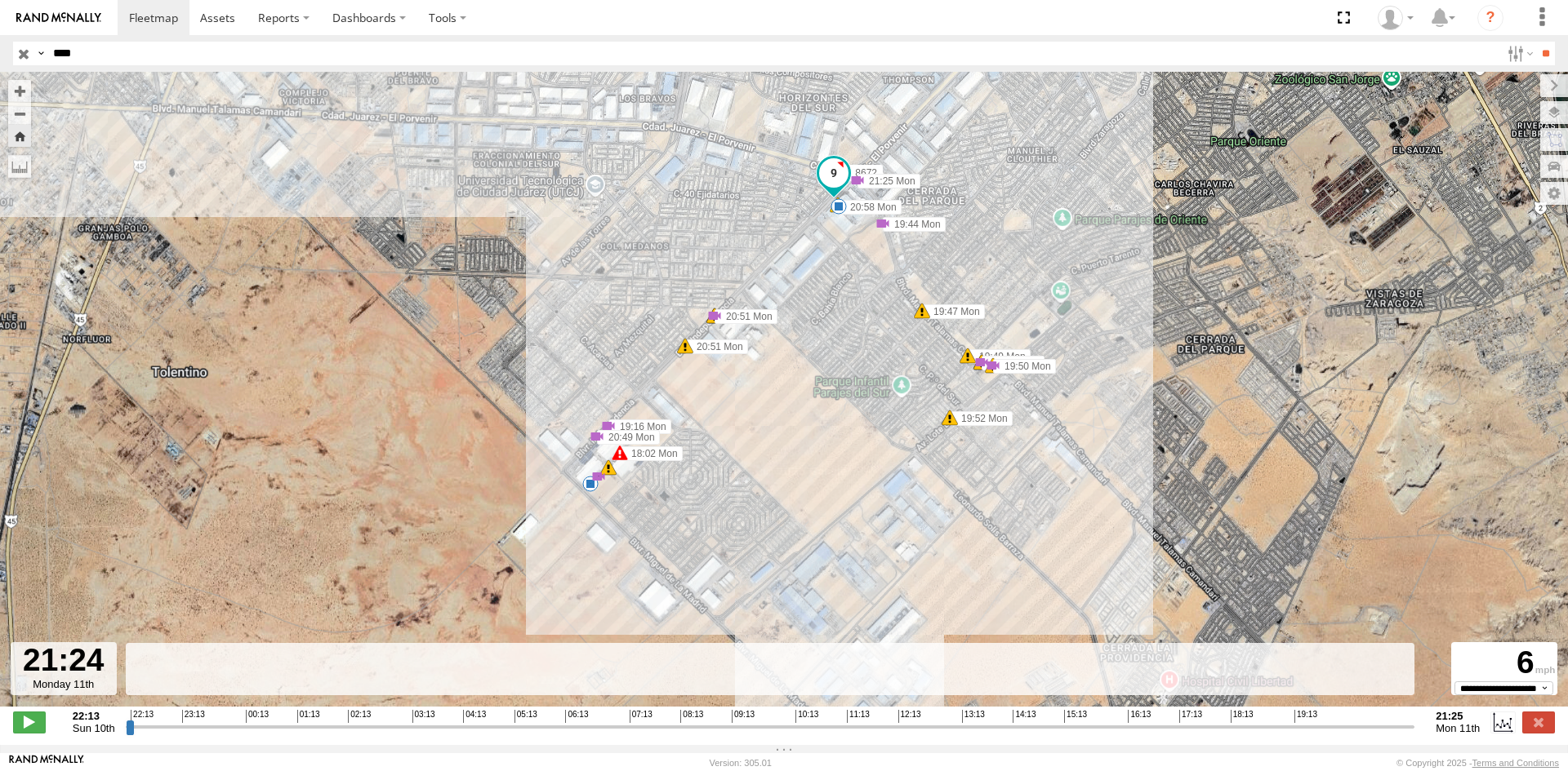
drag, startPoint x: 1376, startPoint y: 736, endPoint x: 1410, endPoint y: 739, distance: 34.1
type input "**********"
click at [1410, 735] on input "range" at bounding box center [771, 727] width 1289 height 16
click at [89, 60] on input "****" at bounding box center [773, 54] width 1454 height 24
click at [1537, 42] on input "**" at bounding box center [1546, 54] width 19 height 24
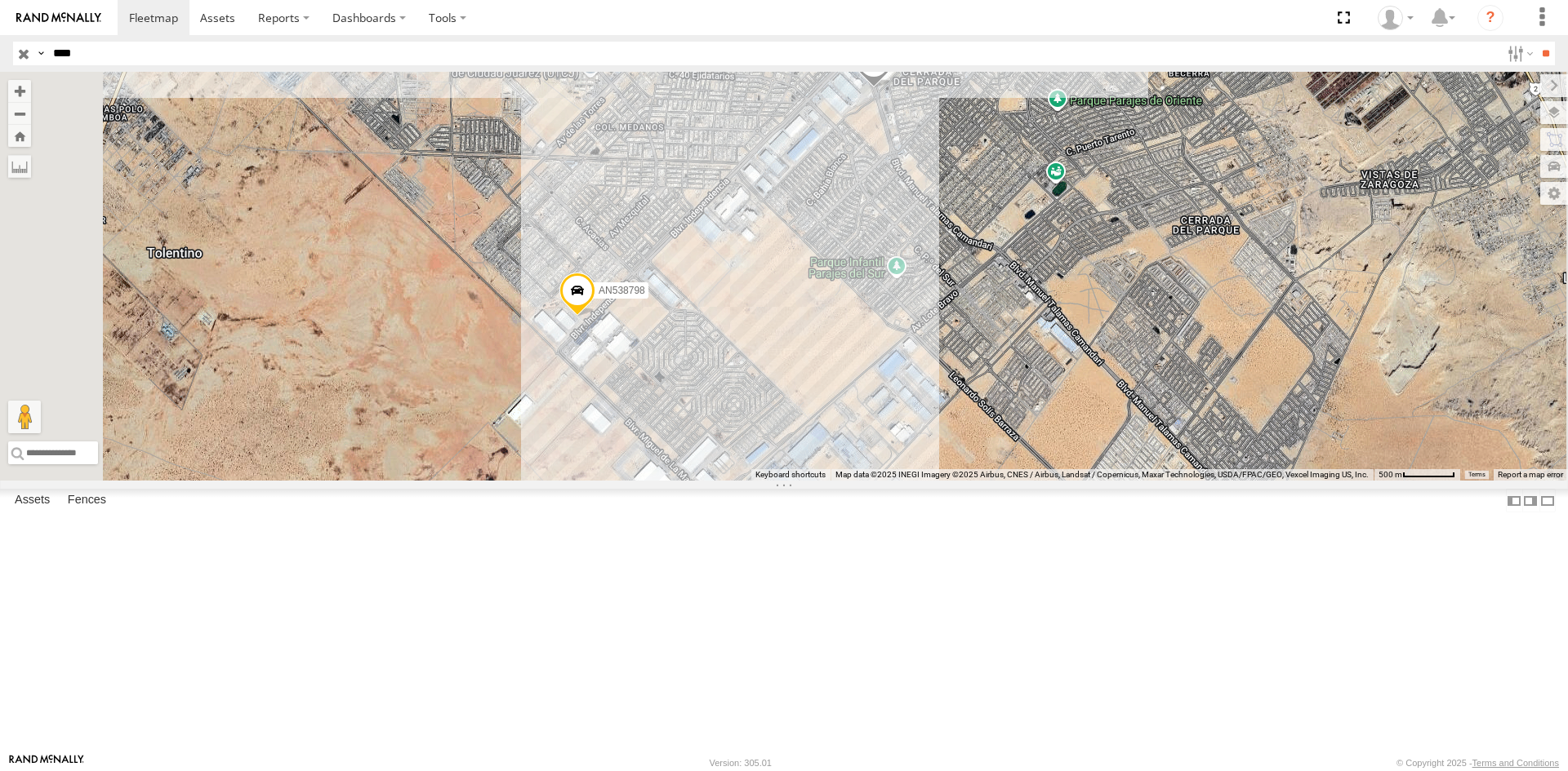
drag, startPoint x: 1034, startPoint y: 541, endPoint x: 971, endPoint y: 465, distance: 98.7
click at [971, 465] on div "8672 AN538798" at bounding box center [784, 277] width 1568 height 409
